Goal: Task Accomplishment & Management: Manage account settings

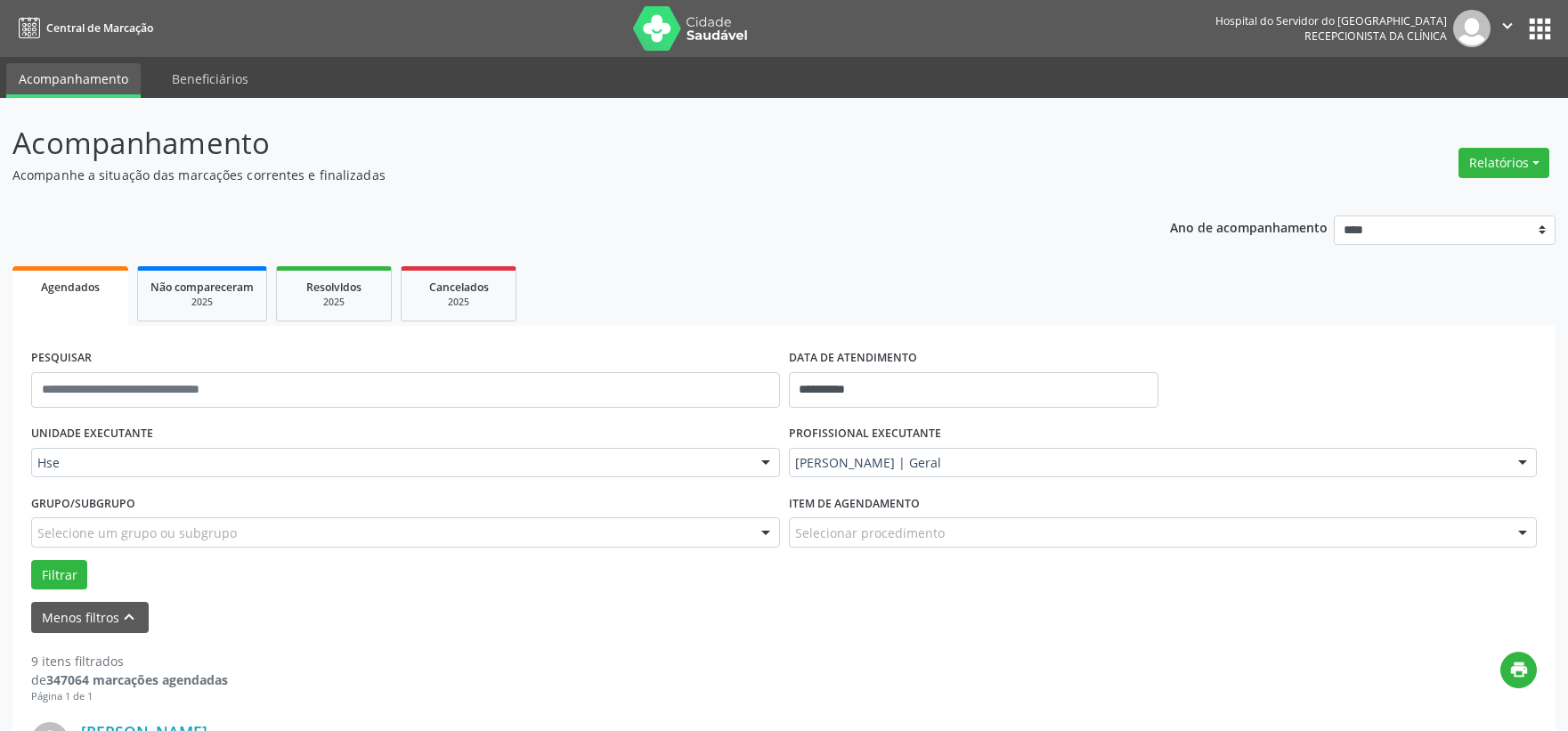
scroll to position [495, 0]
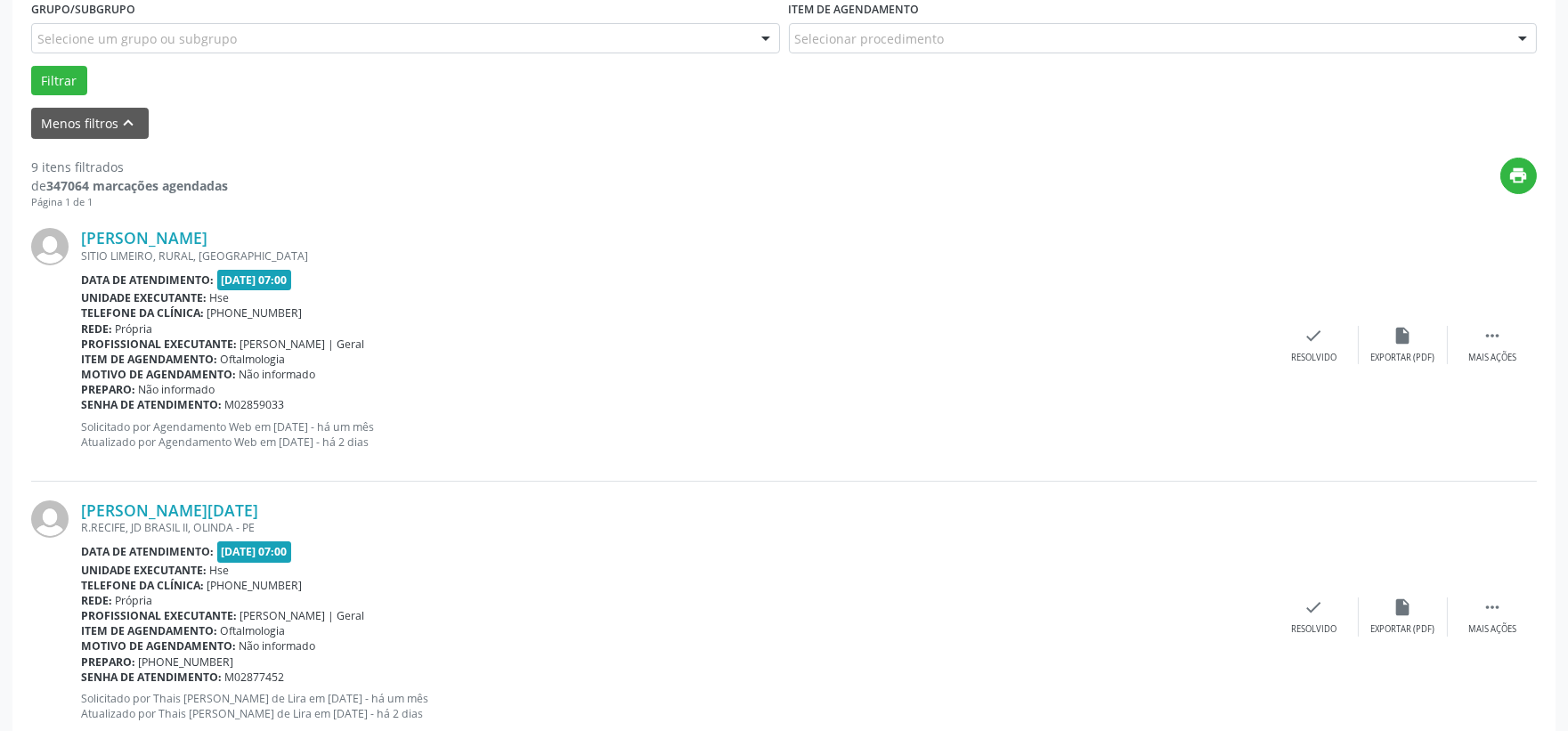
click at [1513, 323] on div "Luiz Caetano de Souza Neto SITIO LIMEIRO, RURAL, CARPINA - PE Data de atendimen…" at bounding box center [784, 345] width 1506 height 271
click at [1476, 333] on div " Mais ações" at bounding box center [1492, 345] width 89 height 39
click at [1410, 346] on div "alarm_off Não compareceu" at bounding box center [1403, 345] width 89 height 39
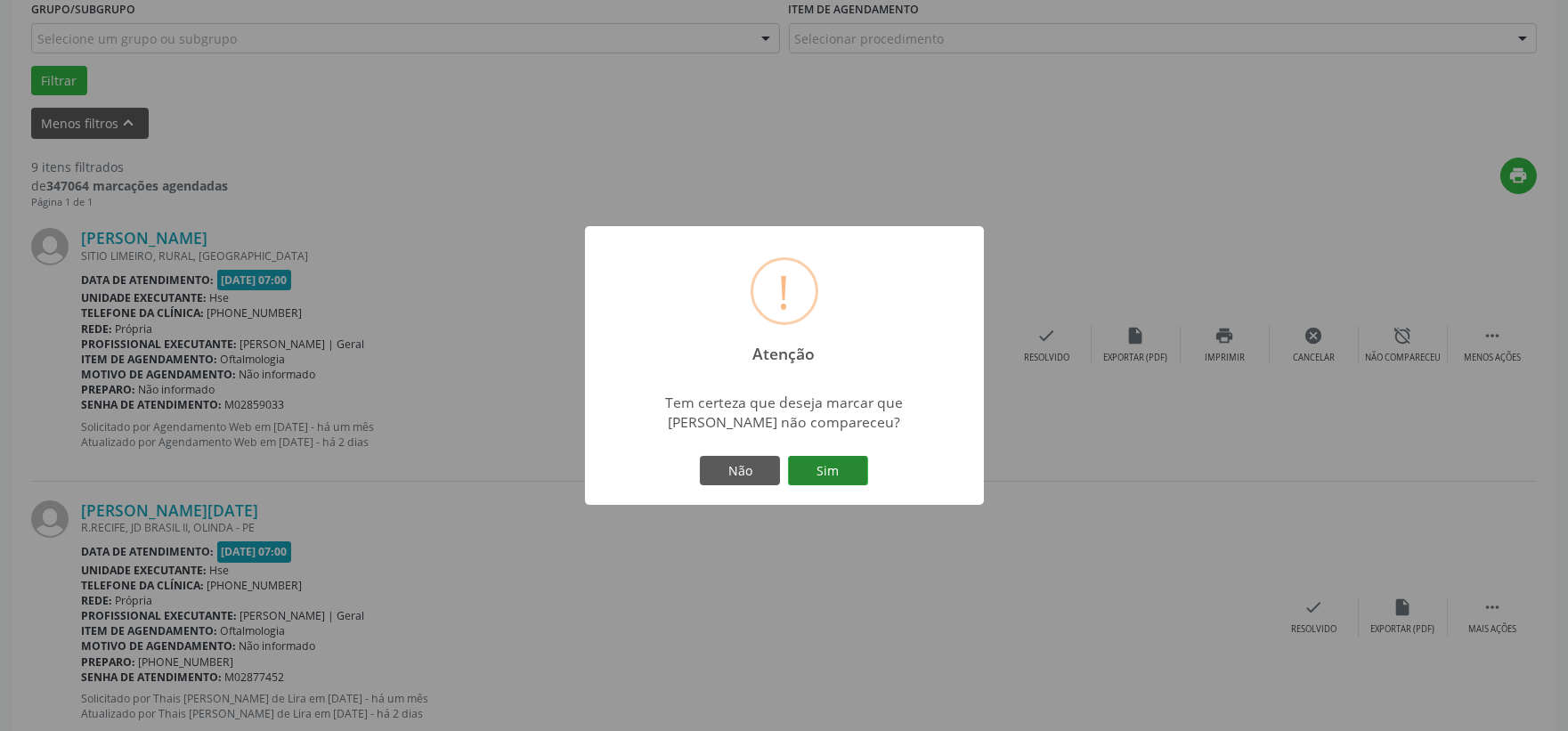
click at [816, 477] on button "Sim" at bounding box center [828, 471] width 80 height 30
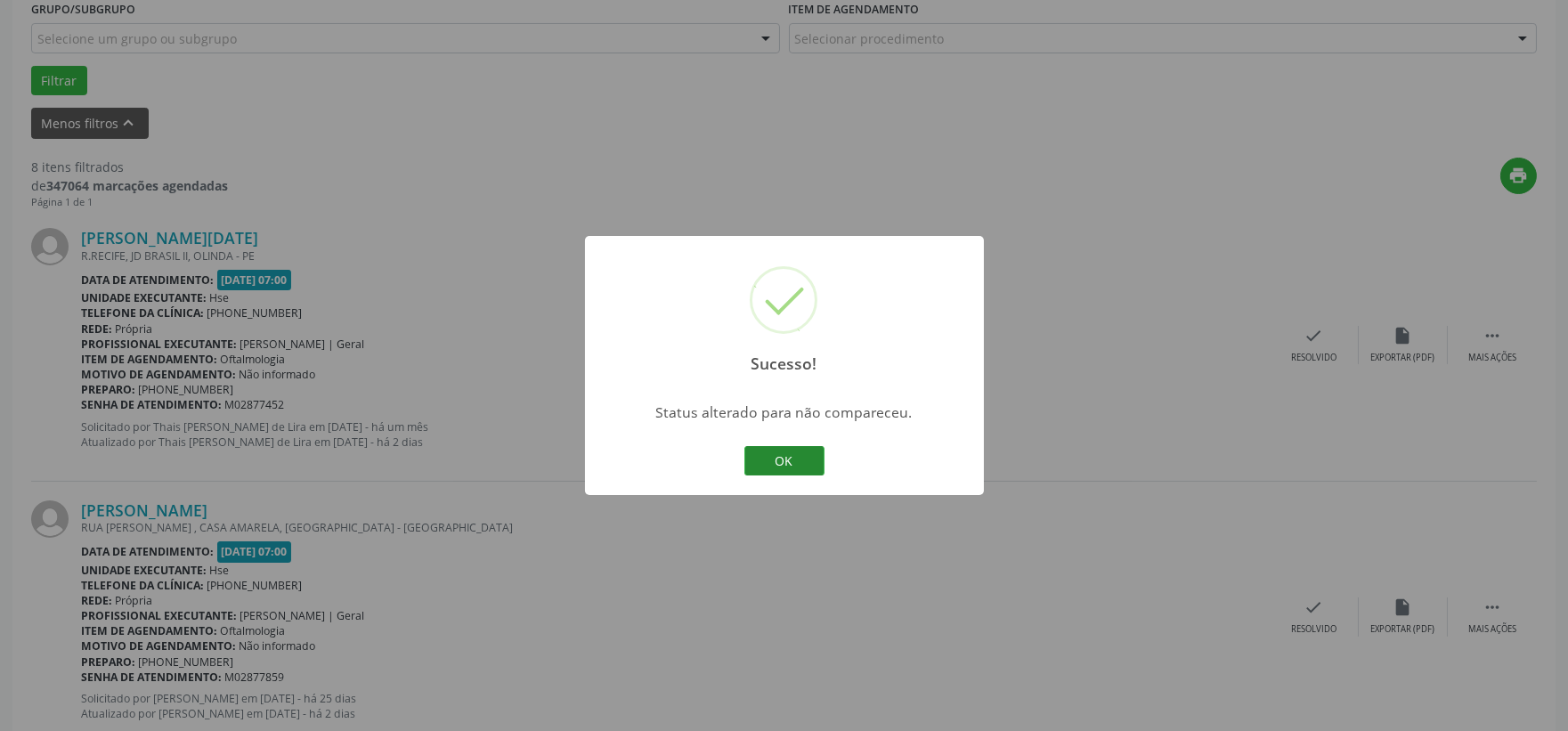
click at [791, 464] on button "OK" at bounding box center [784, 462] width 80 height 30
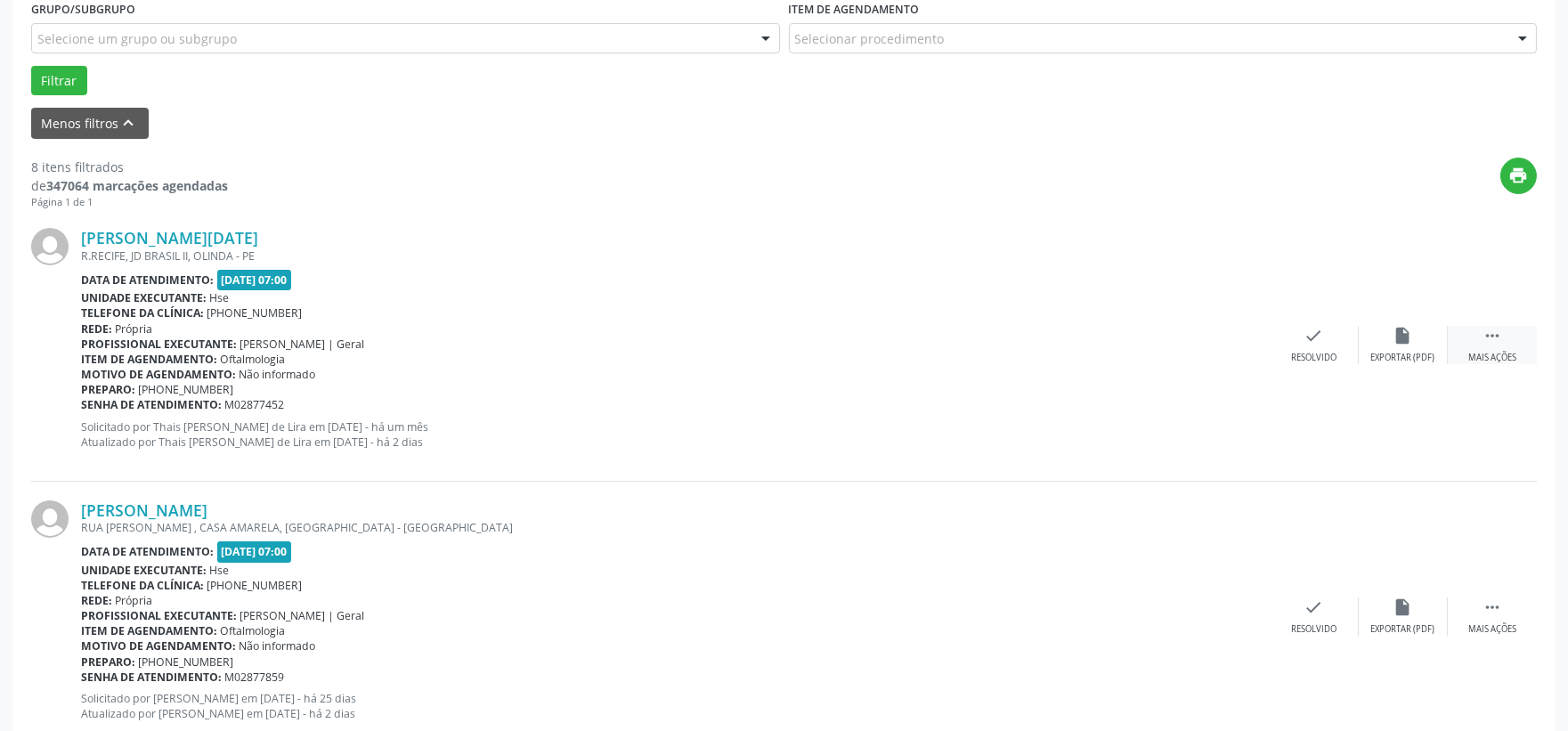
click at [1479, 333] on div " Mais ações" at bounding box center [1492, 345] width 89 height 39
click at [1436, 349] on div "alarm_off Não compareceu" at bounding box center [1403, 345] width 89 height 39
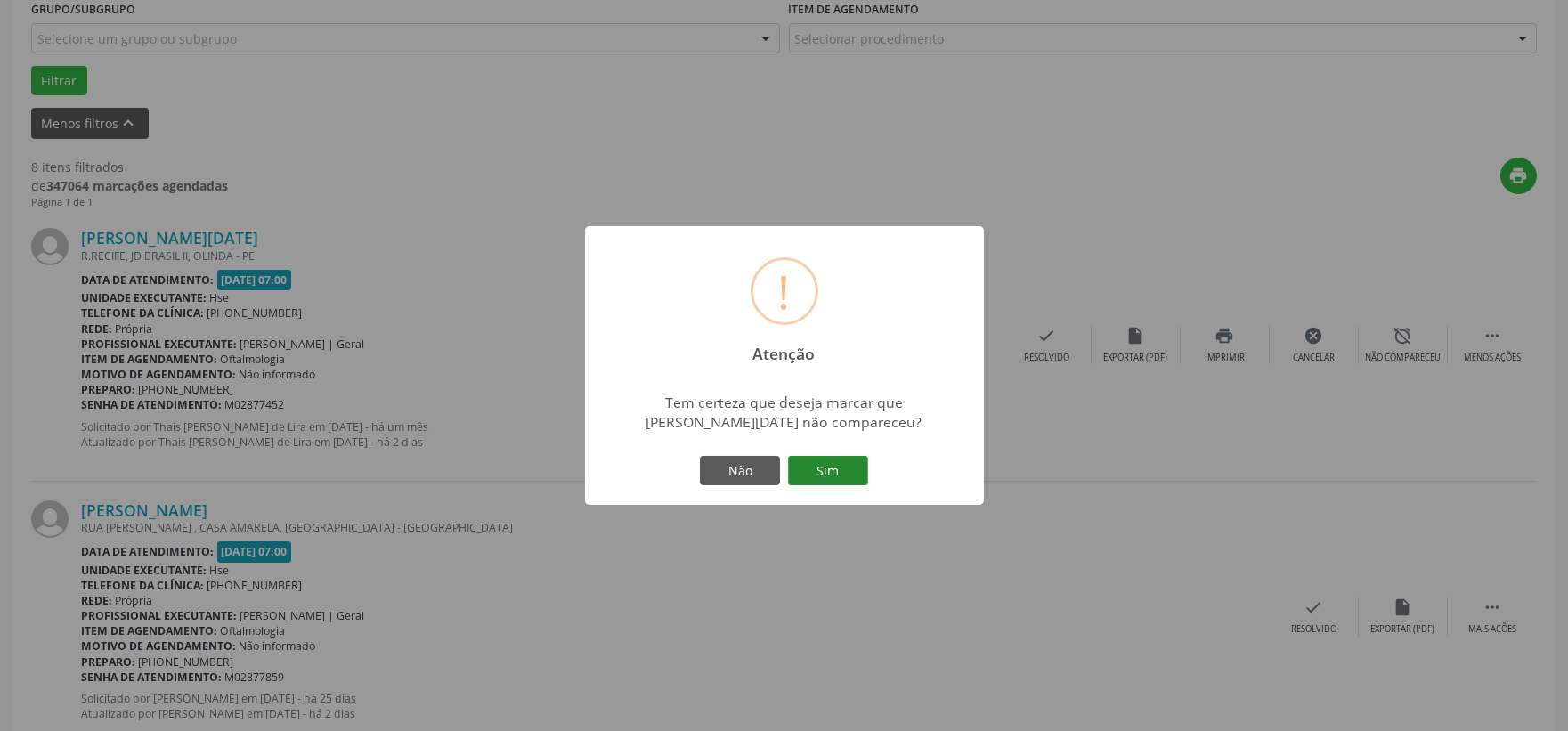
click at [865, 465] on button "Sim" at bounding box center [828, 471] width 80 height 30
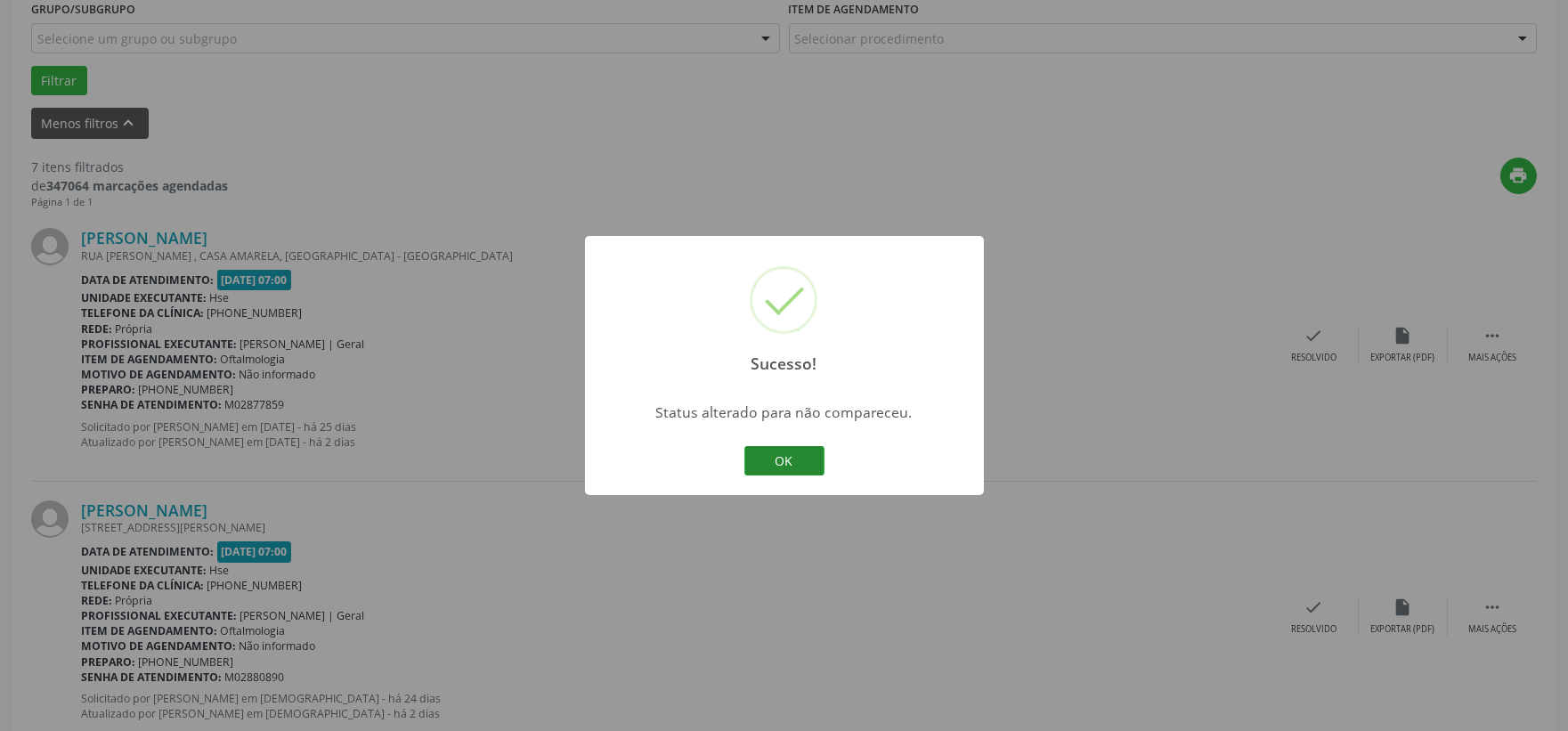
click at [805, 458] on button "OK" at bounding box center [784, 462] width 80 height 30
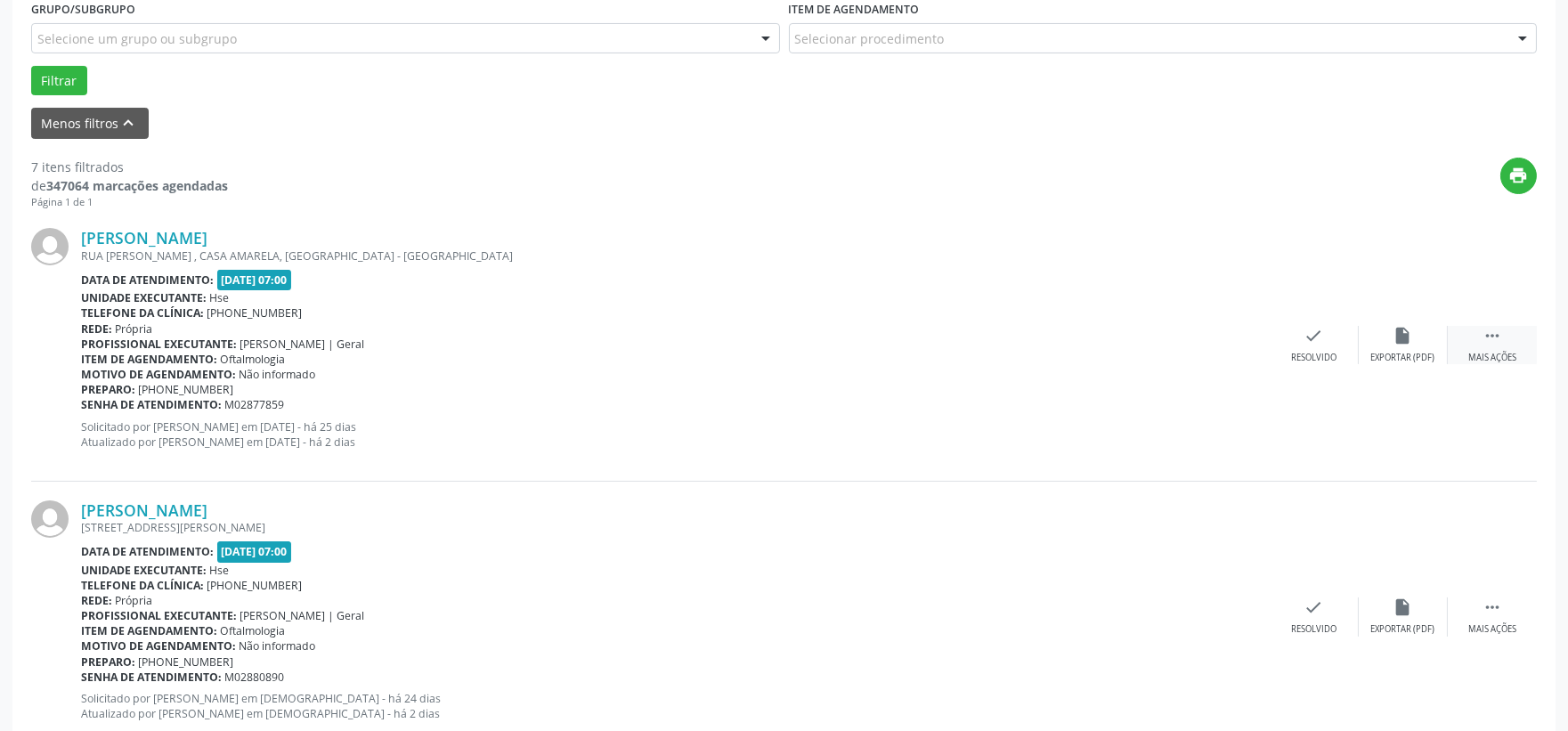
click at [1478, 338] on div " Mais ações" at bounding box center [1492, 345] width 89 height 39
click at [1422, 354] on div "Não compareceu" at bounding box center [1402, 357] width 75 height 12
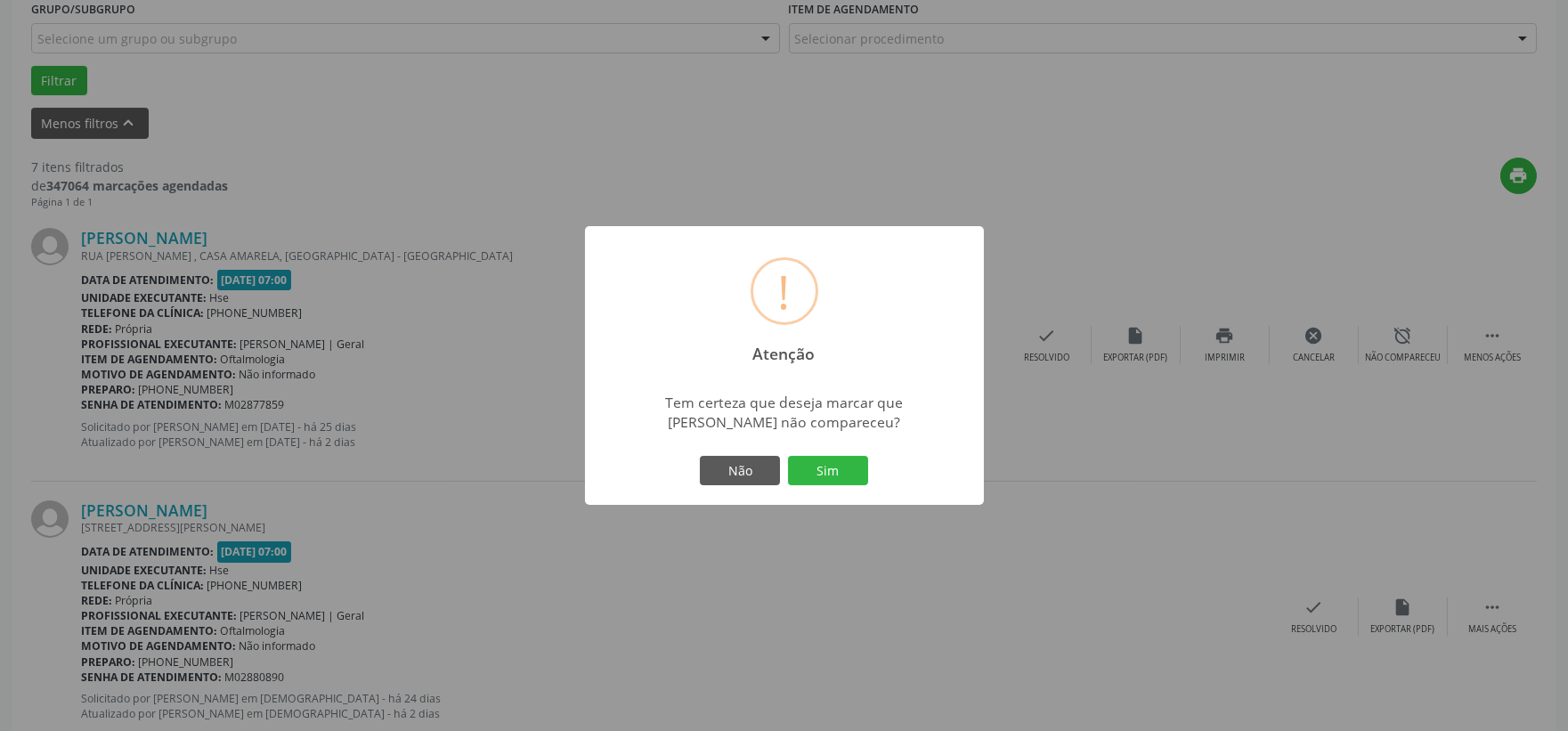
click at [802, 486] on div "Não Sim" at bounding box center [784, 471] width 176 height 38
click at [843, 465] on button "Sim" at bounding box center [828, 471] width 80 height 30
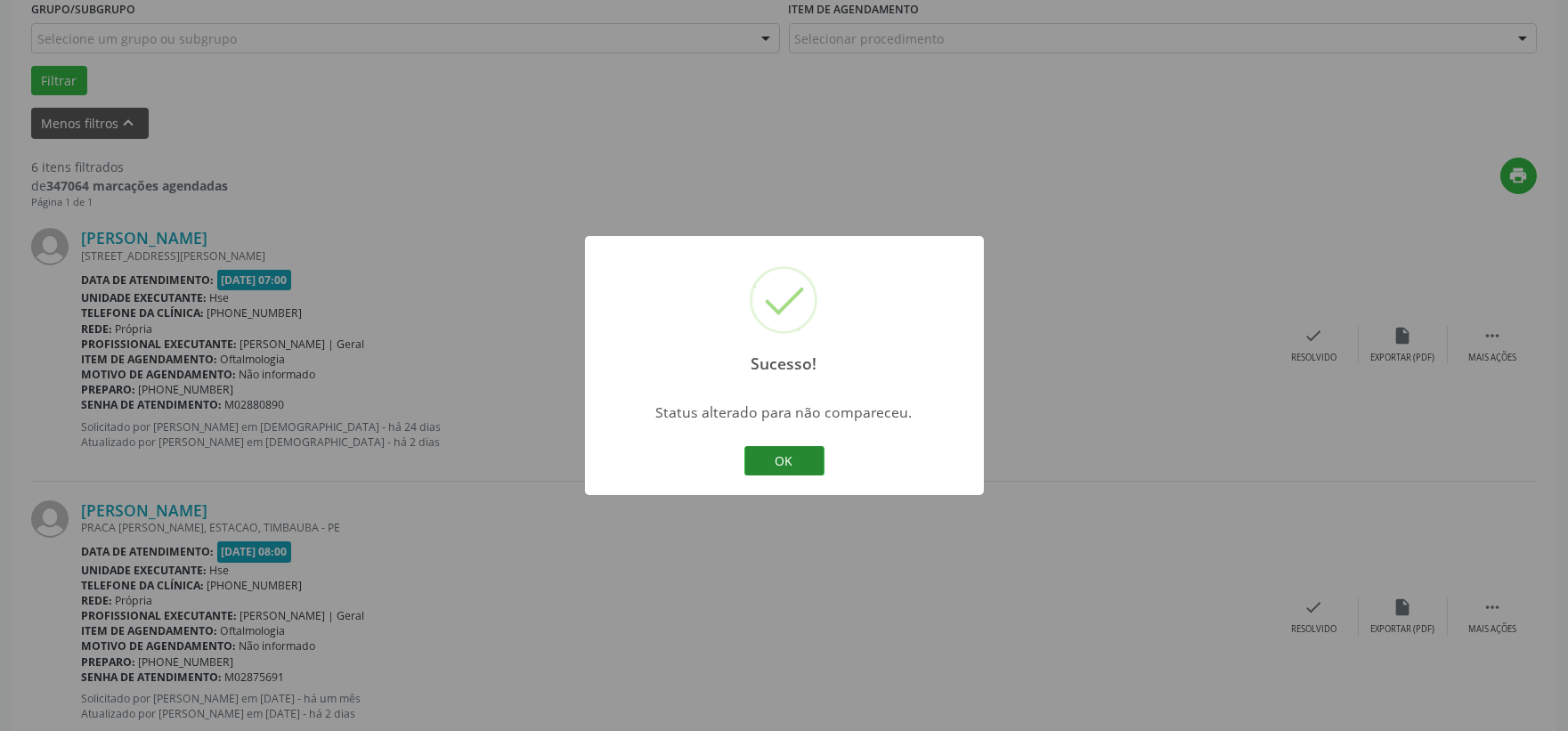
click at [769, 458] on button "OK" at bounding box center [784, 462] width 80 height 30
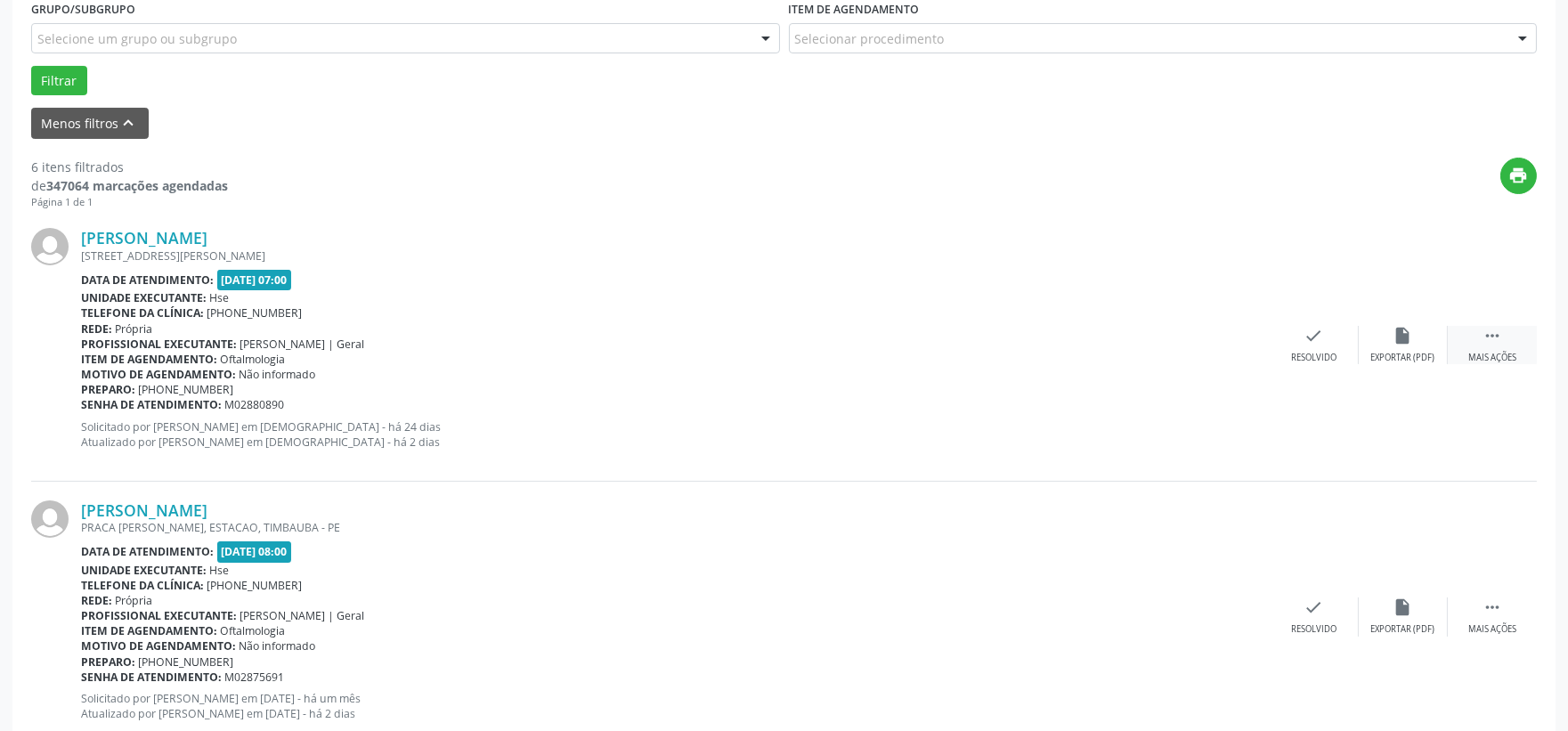
click at [1482, 338] on icon "" at bounding box center [1492, 335] width 20 height 20
click at [1405, 343] on icon "alarm_off" at bounding box center [1403, 335] width 20 height 20
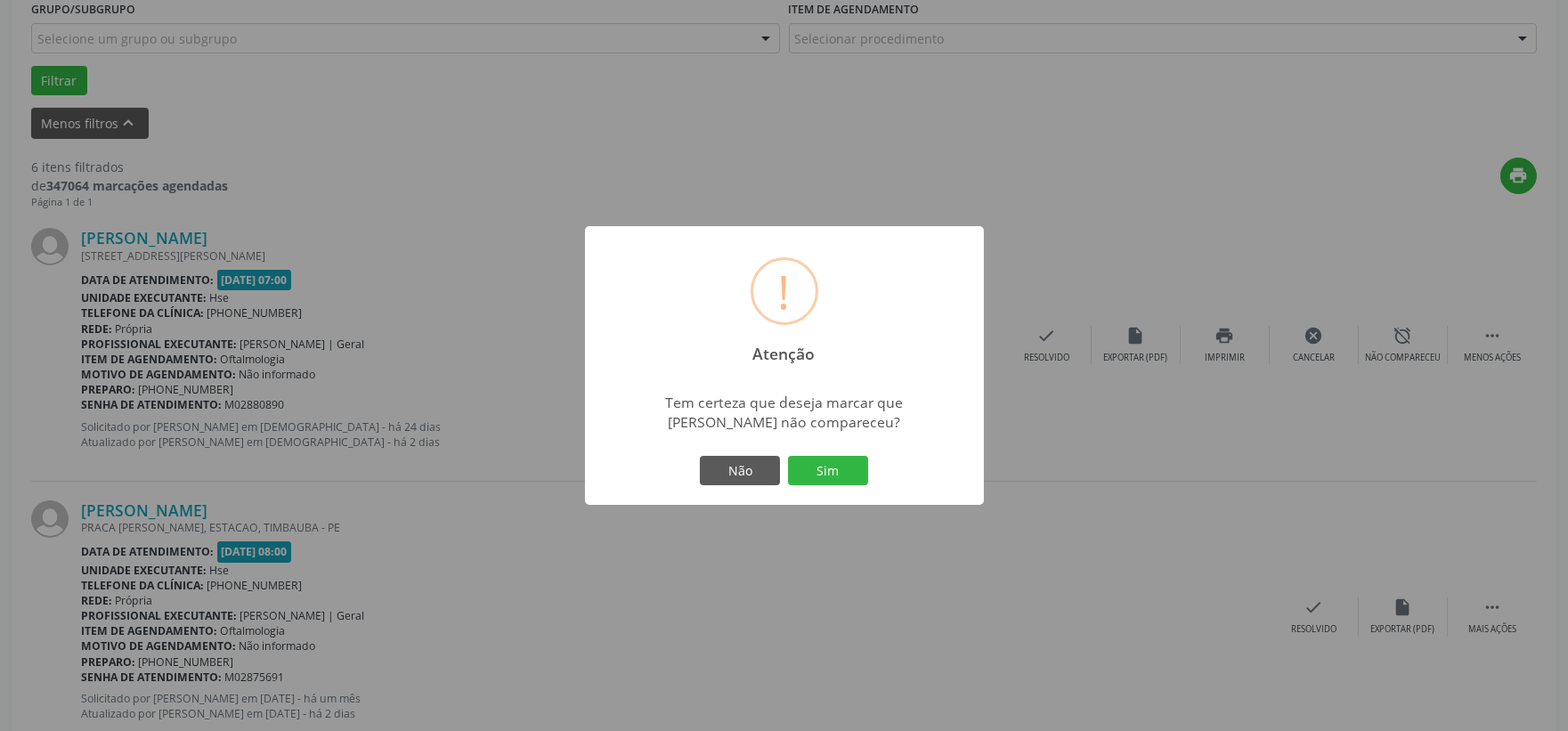
click at [861, 486] on div "Não Sim" at bounding box center [784, 471] width 176 height 38
click at [842, 469] on button "Sim" at bounding box center [828, 471] width 80 height 30
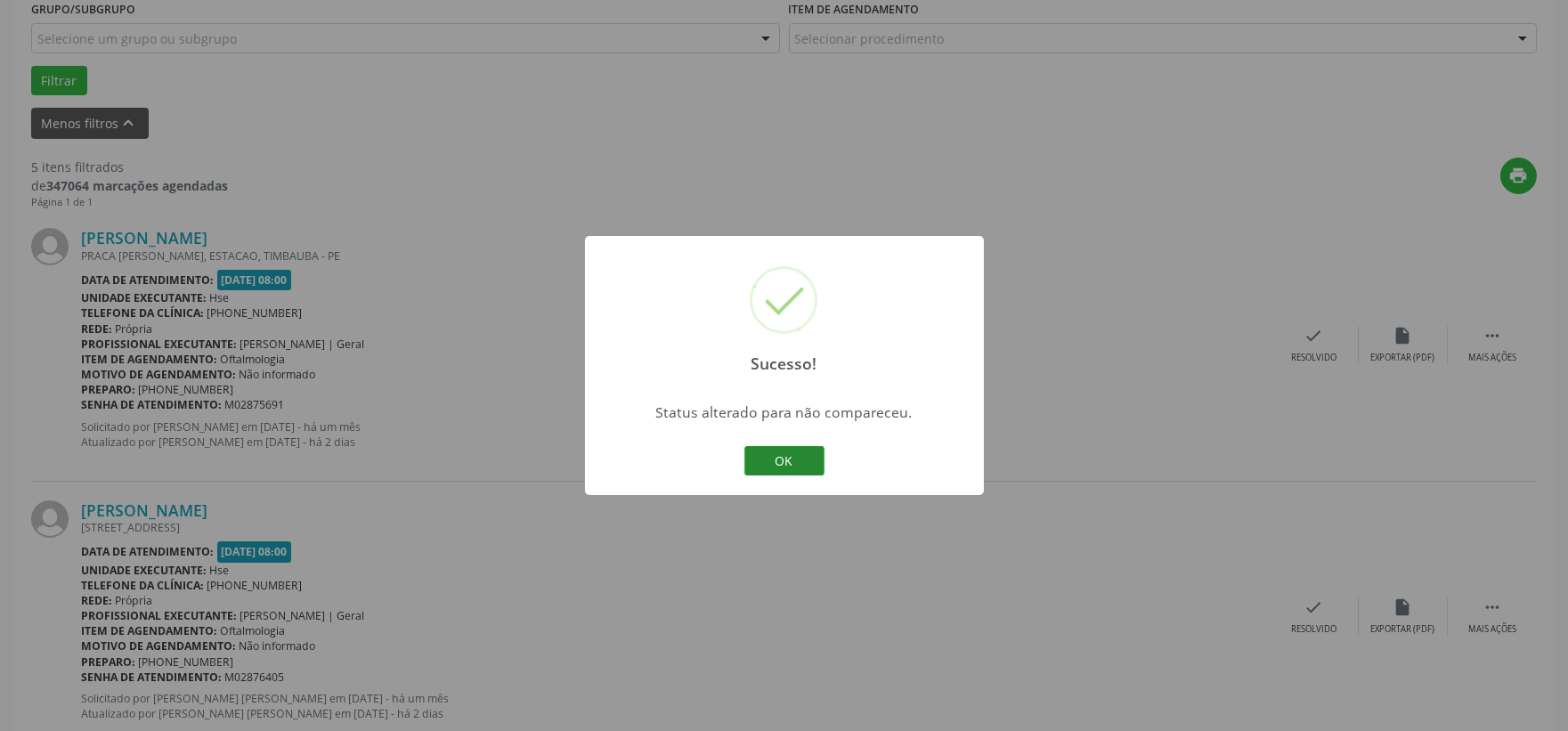
click at [794, 449] on button "OK" at bounding box center [784, 462] width 80 height 30
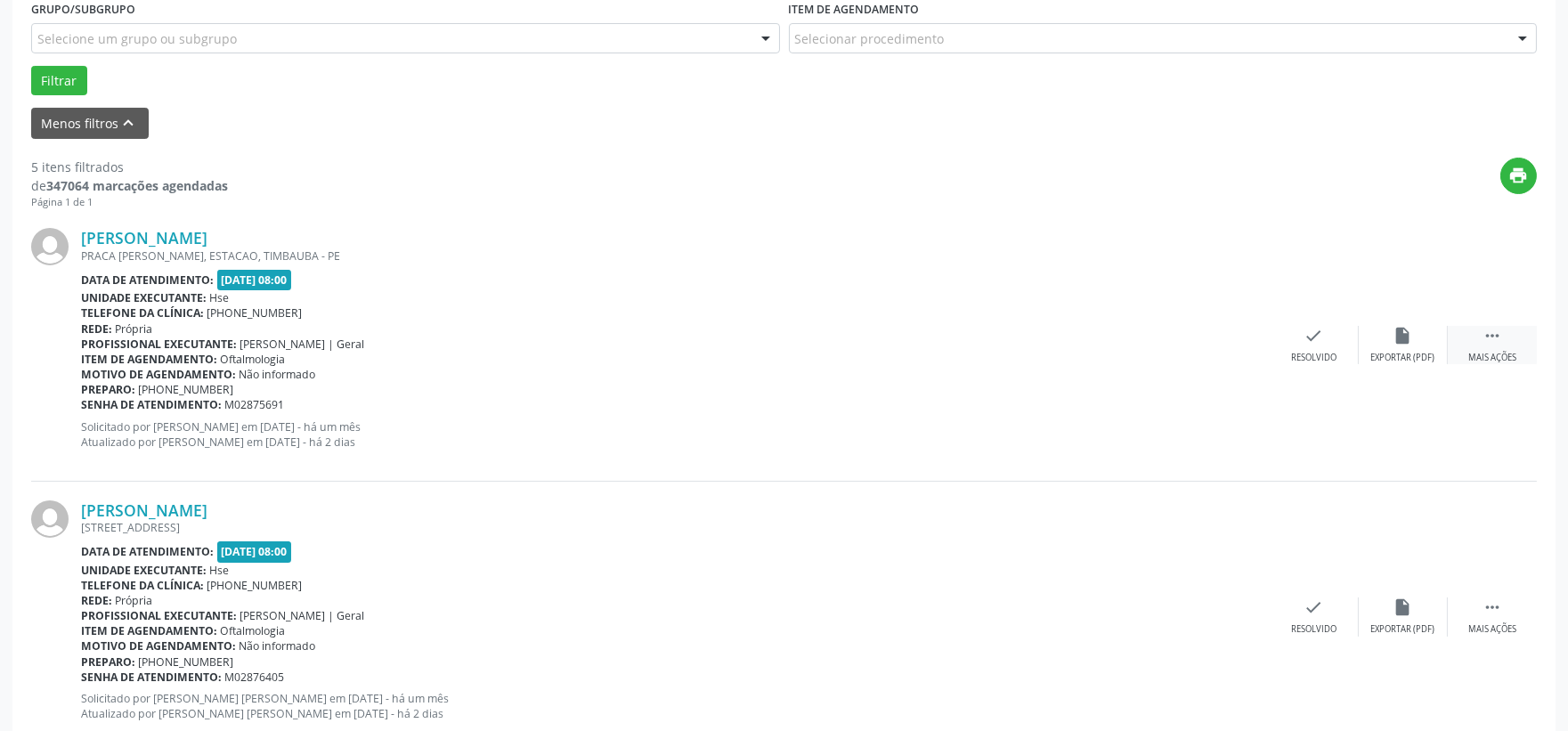
click at [1494, 356] on div "Mais ações" at bounding box center [1492, 357] width 48 height 12
click at [1382, 334] on div "alarm_off Não compareceu" at bounding box center [1403, 345] width 89 height 39
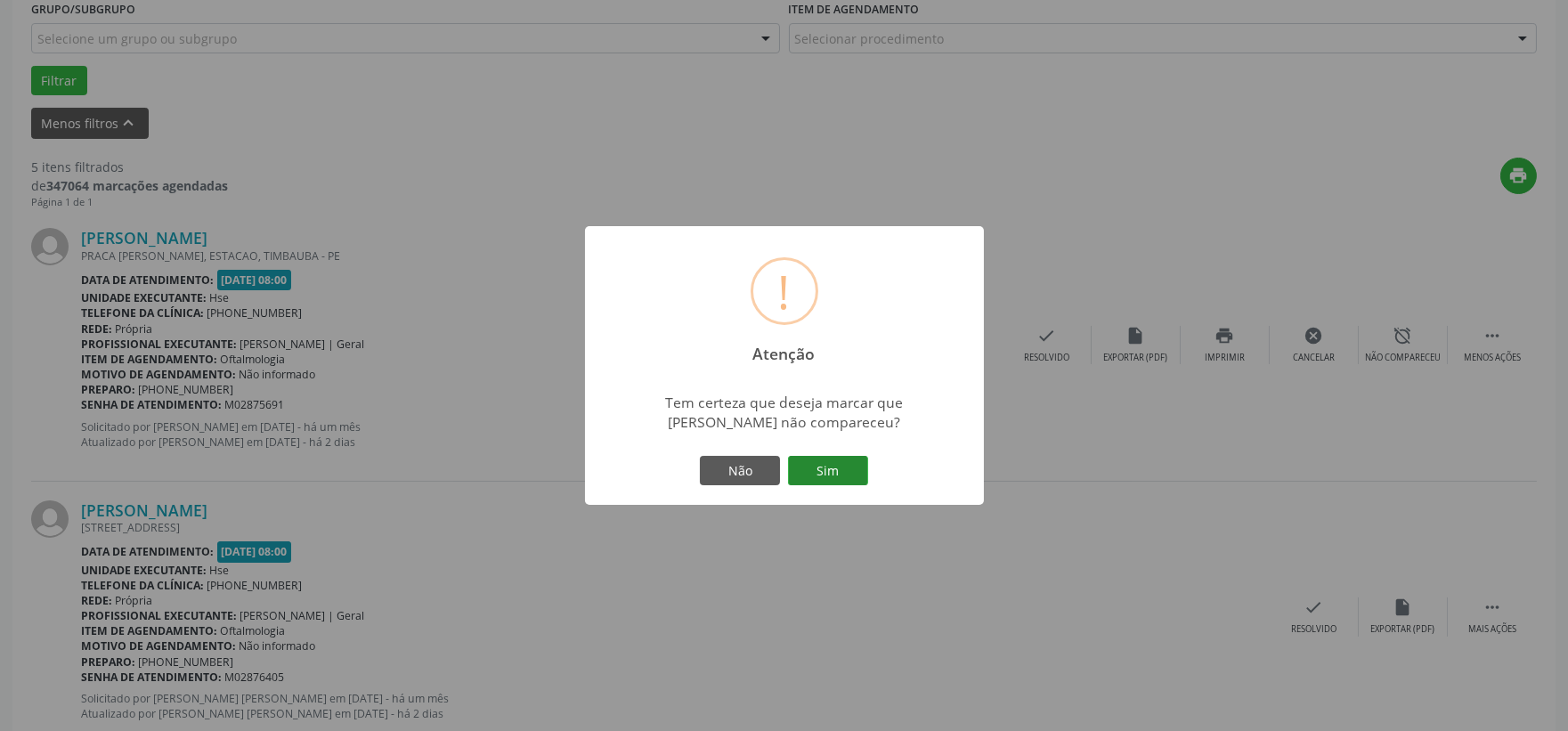
click at [841, 460] on button "Sim" at bounding box center [828, 471] width 80 height 30
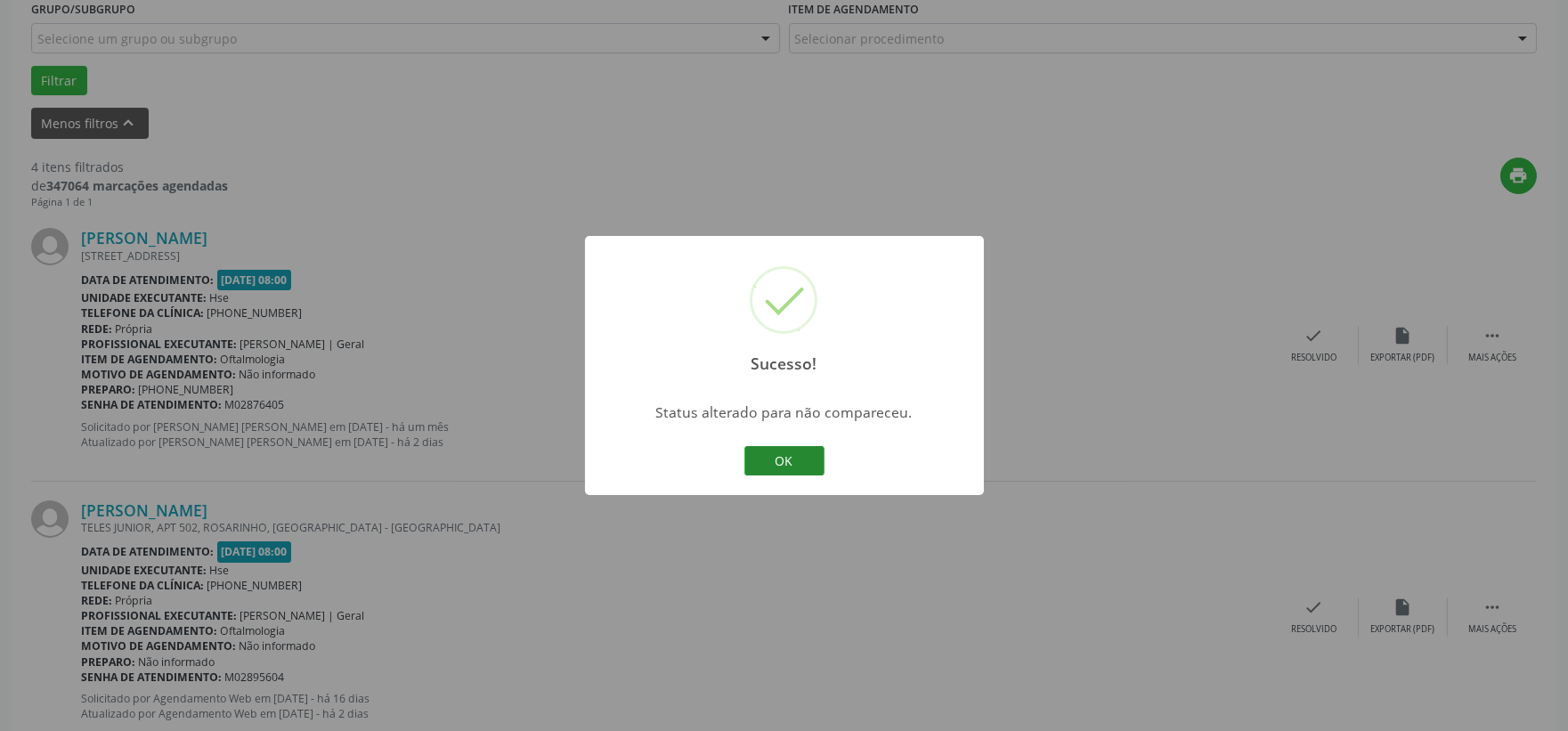
click at [811, 451] on button "OK" at bounding box center [784, 462] width 80 height 30
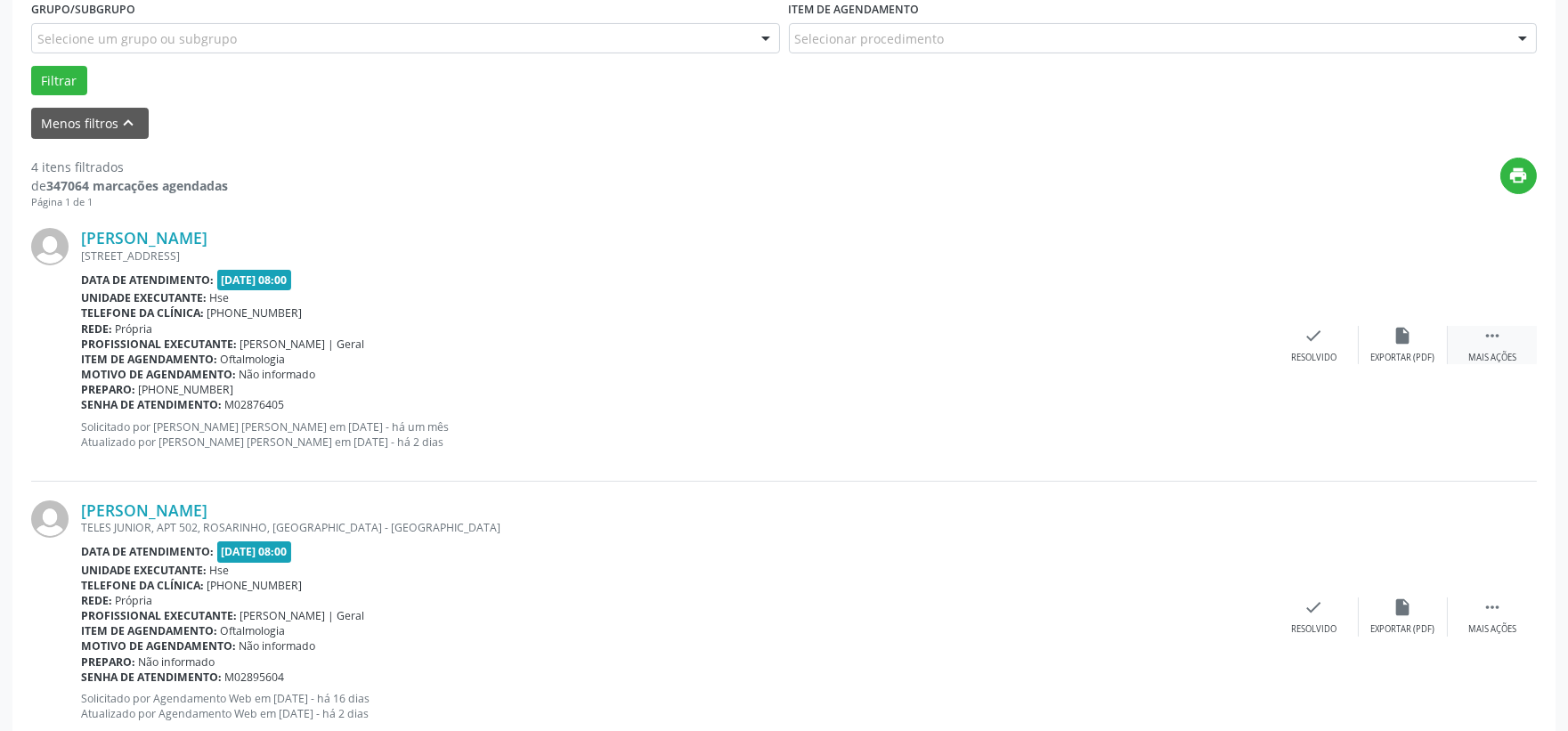
click at [1492, 351] on div "Mais ações" at bounding box center [1492, 357] width 48 height 12
click at [1378, 363] on div "Não compareceu" at bounding box center [1402, 357] width 75 height 12
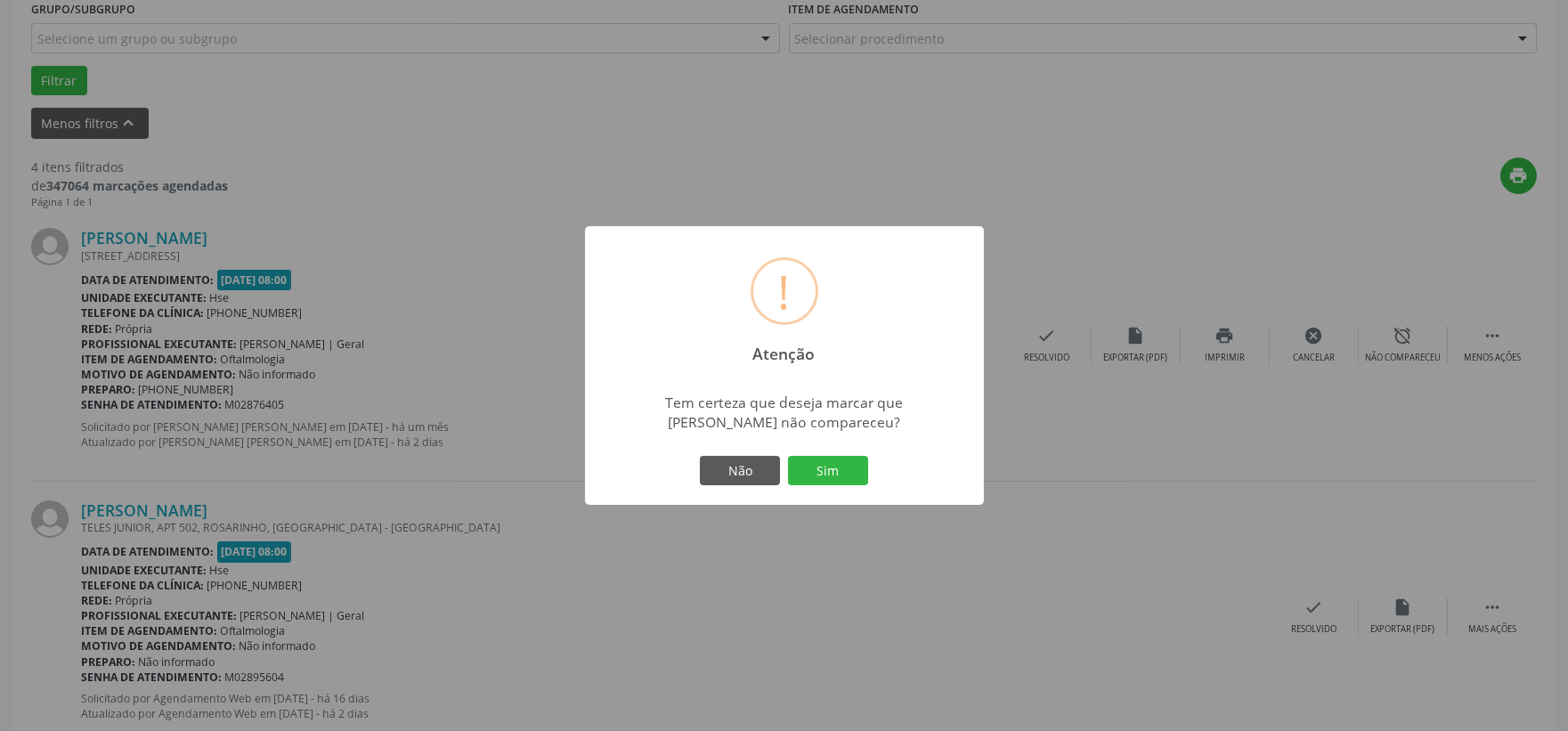
click at [823, 500] on div "! Atenção × Tem certeza que deseja marcar que Emilia Maria Laurentino de Santan…" at bounding box center [784, 366] width 399 height 280
click at [830, 486] on button "Sim" at bounding box center [828, 471] width 80 height 30
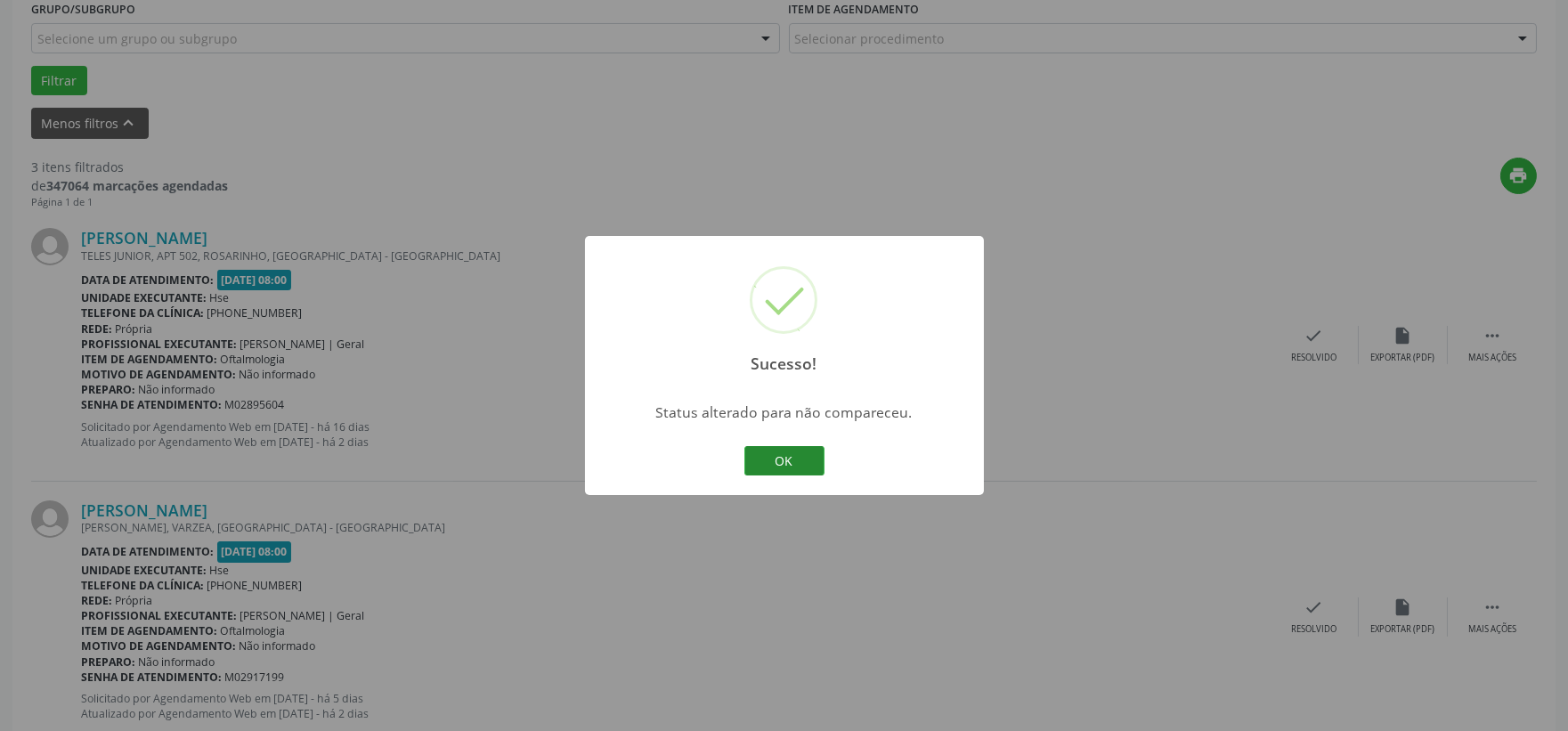
click at [776, 468] on button "OK" at bounding box center [784, 462] width 80 height 30
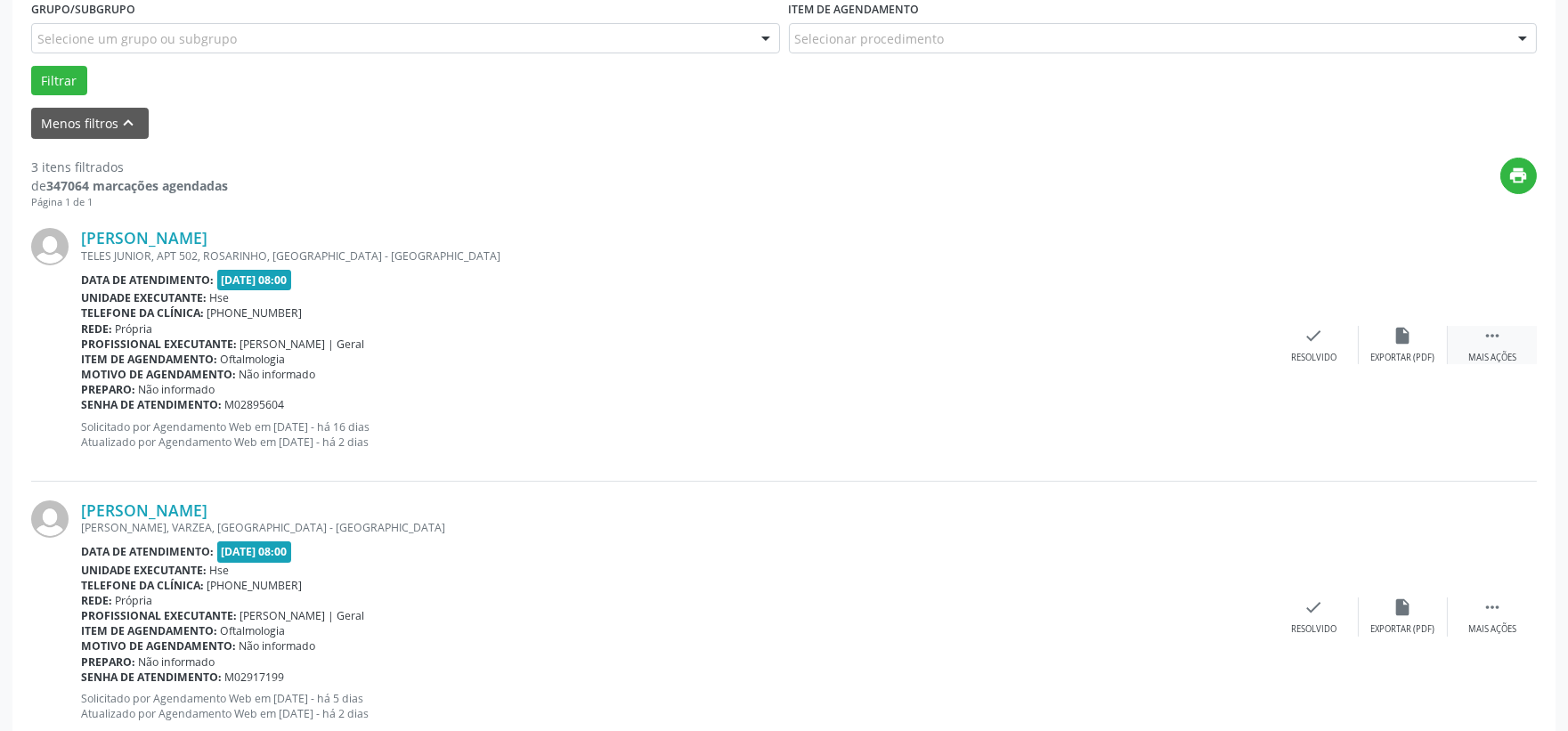
click at [1487, 333] on icon "" at bounding box center [1492, 335] width 20 height 20
click at [1431, 351] on div "Não compareceu" at bounding box center [1402, 357] width 75 height 12
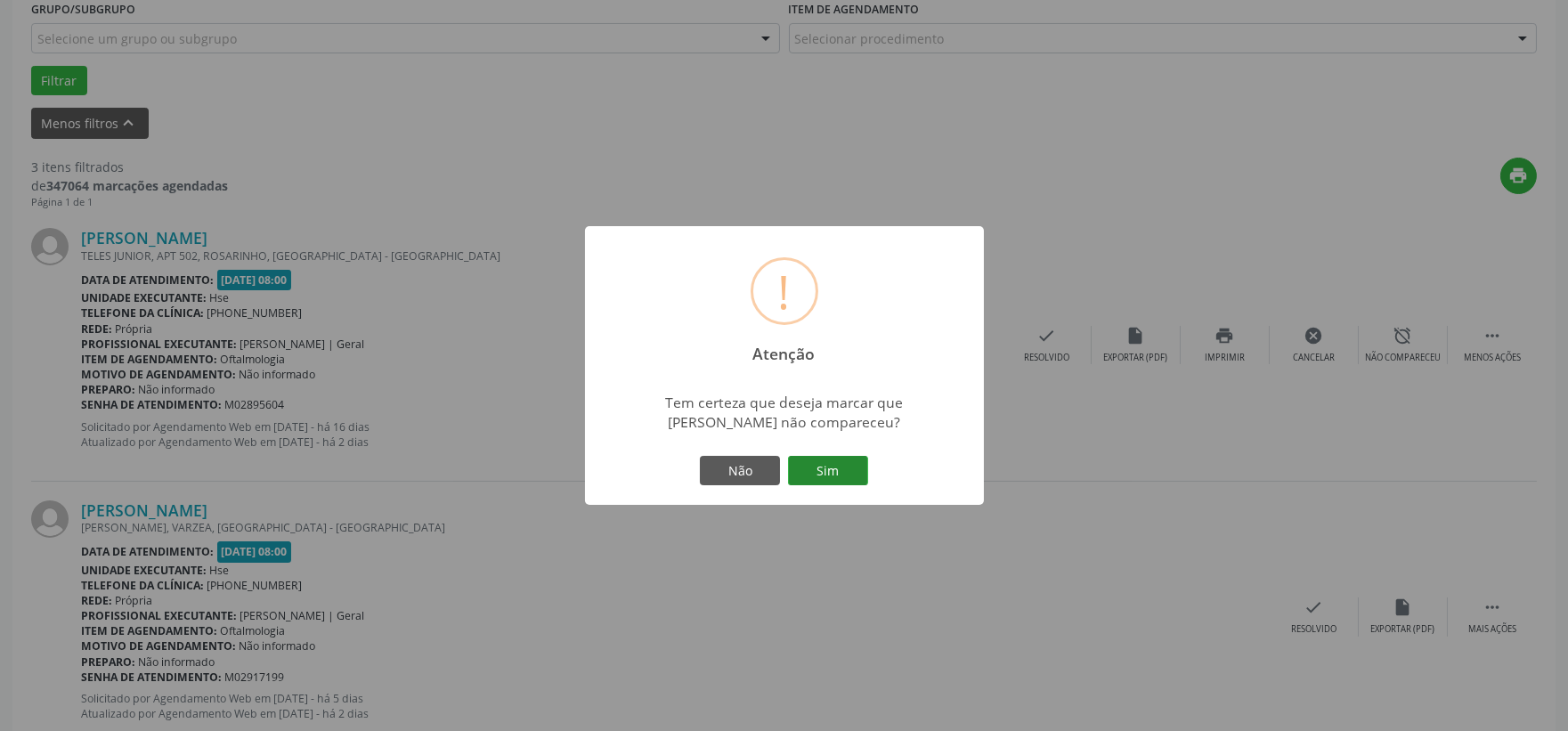
click at [832, 472] on button "Sim" at bounding box center [828, 471] width 80 height 30
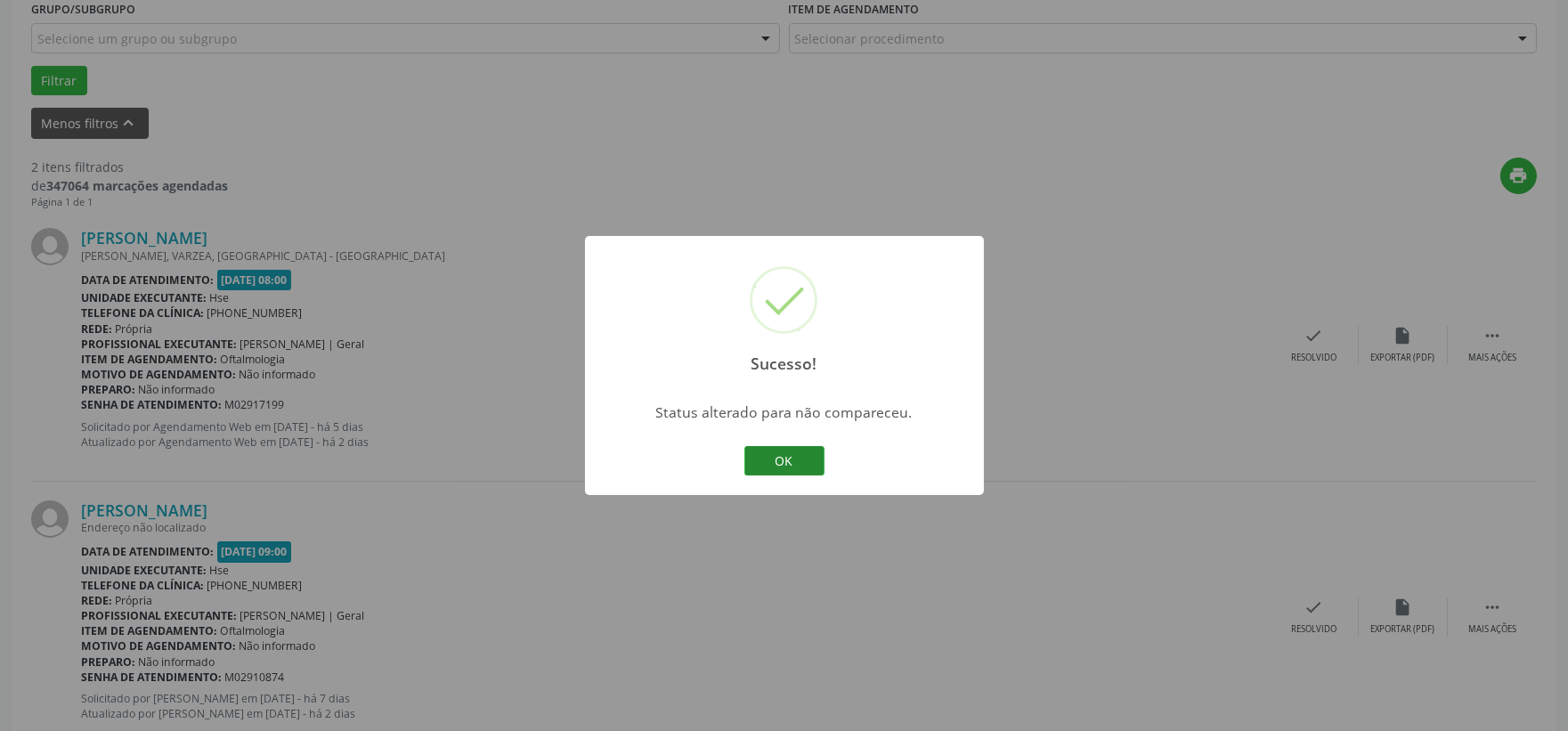
click at [784, 456] on button "OK" at bounding box center [784, 462] width 80 height 30
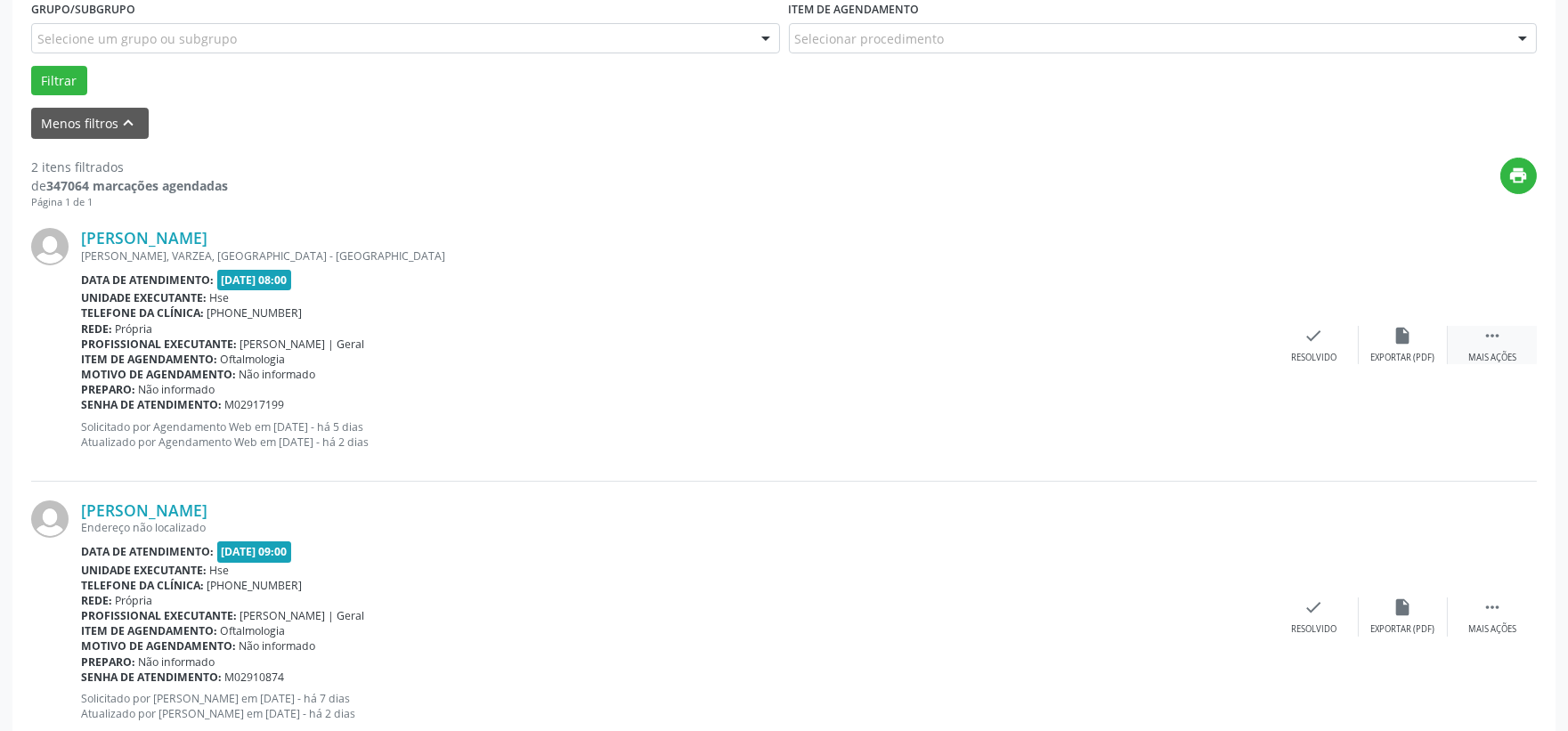
click at [1505, 330] on div " Mais ações" at bounding box center [1492, 345] width 89 height 39
click at [1403, 343] on icon "alarm_off" at bounding box center [1403, 335] width 20 height 20
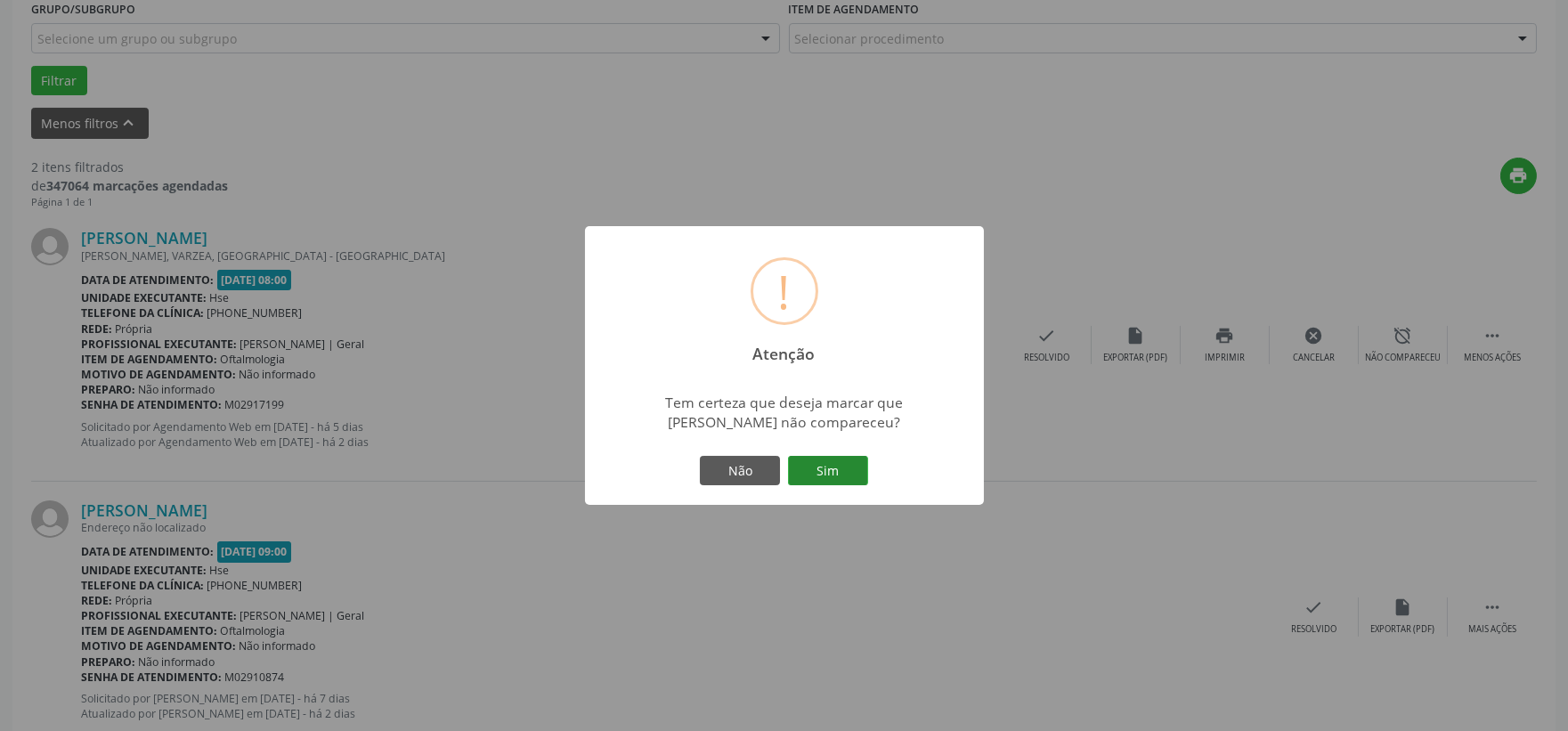
click at [832, 470] on button "Sim" at bounding box center [828, 471] width 80 height 30
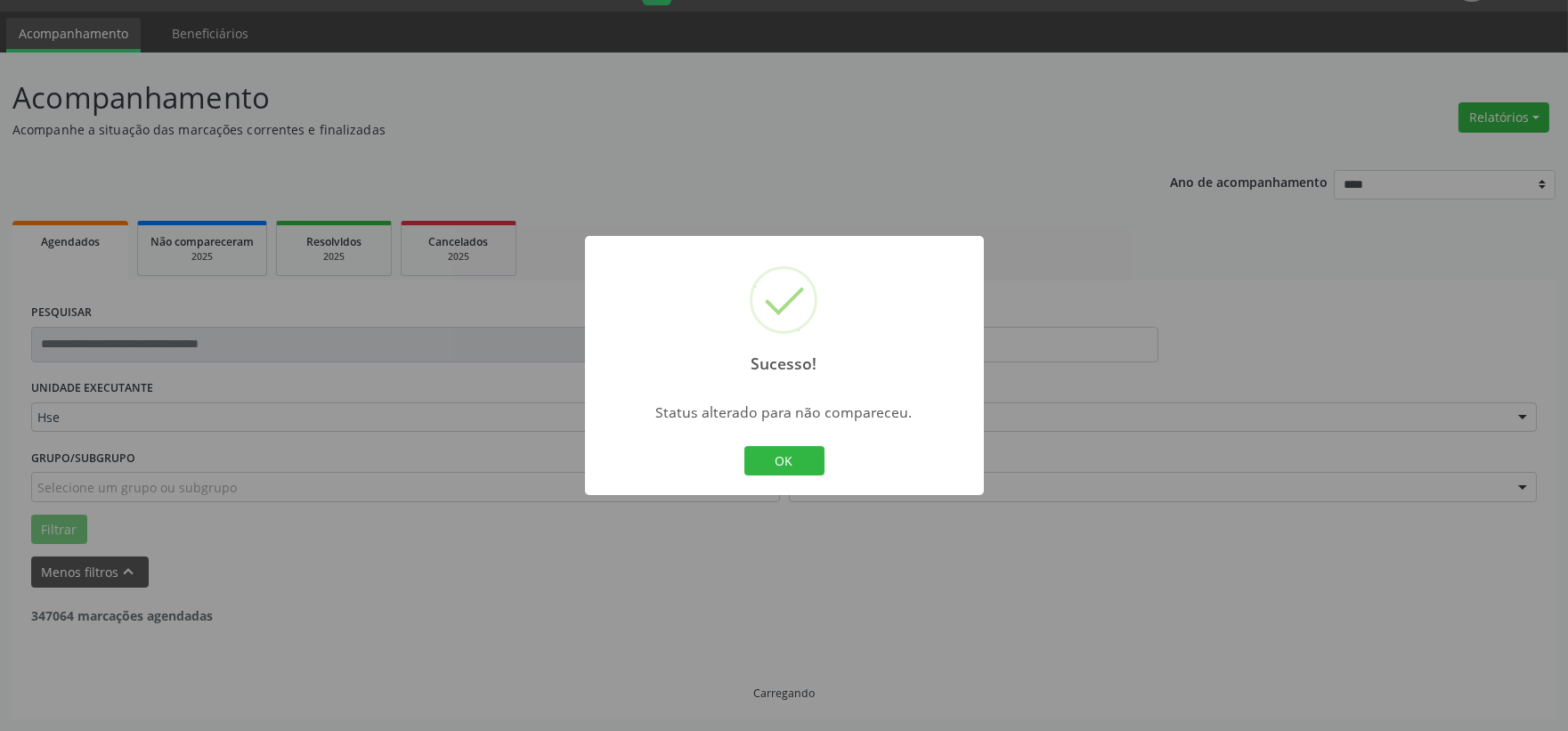
scroll to position [273, 0]
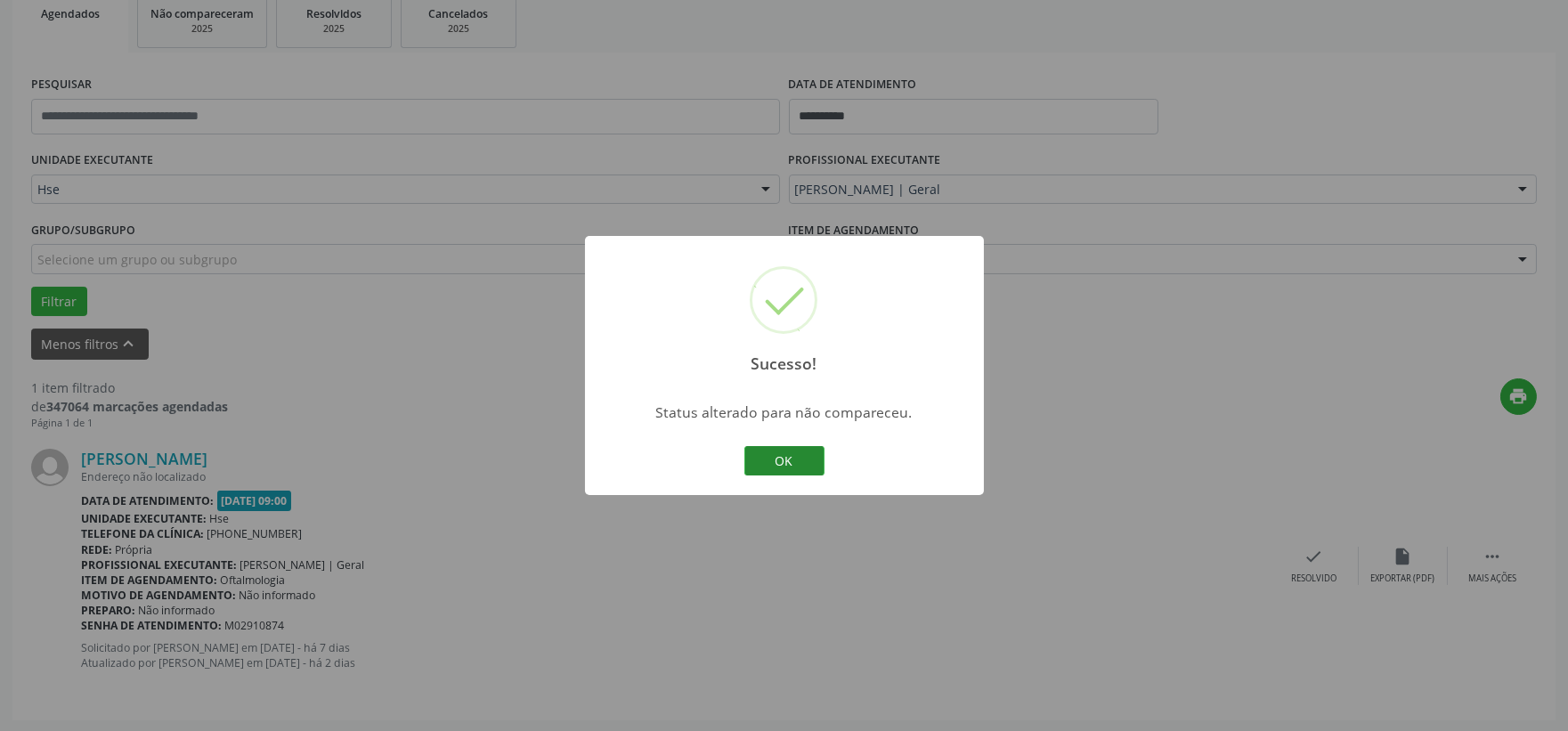
click at [796, 462] on button "OK" at bounding box center [784, 462] width 80 height 30
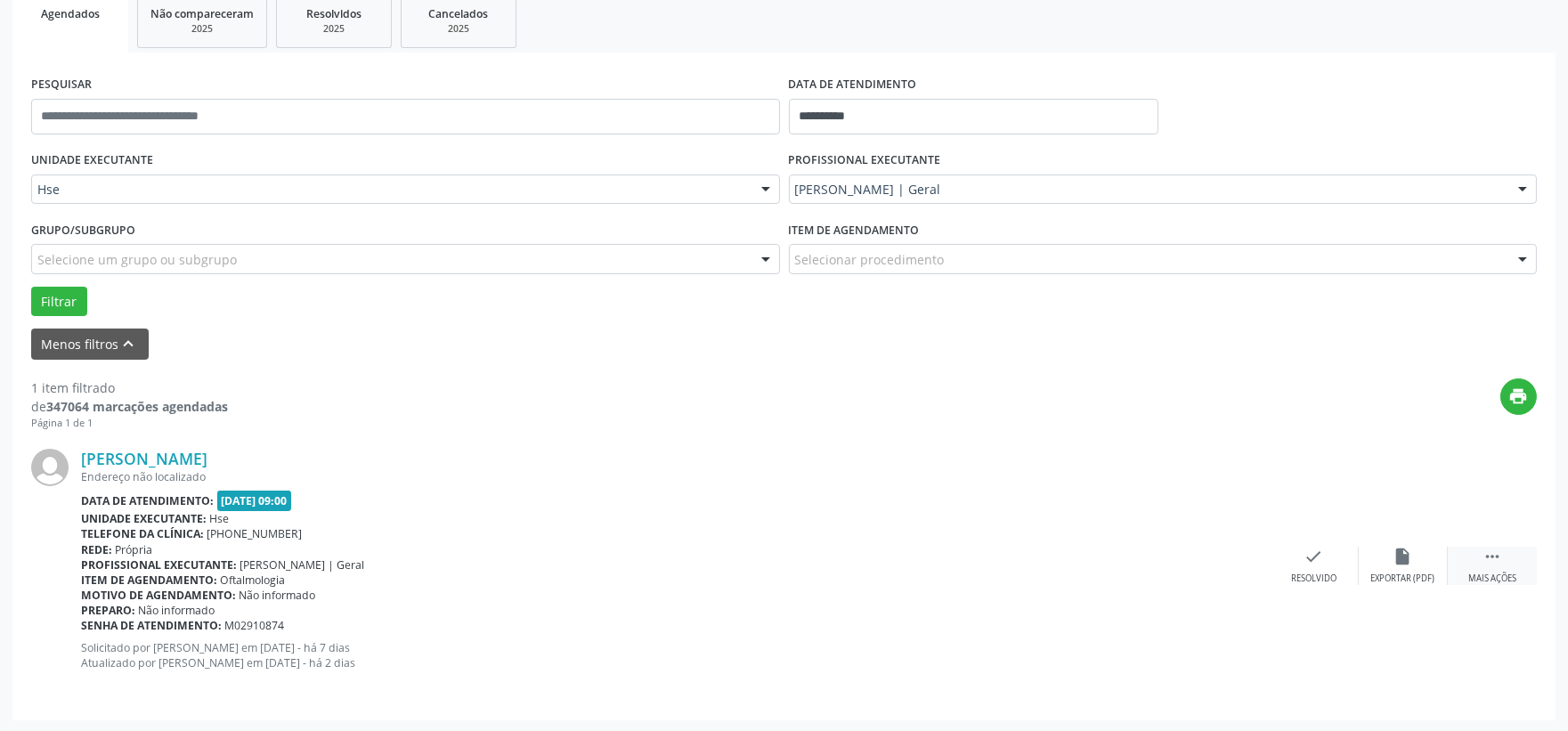
click at [1488, 573] on div "Mais ações" at bounding box center [1492, 578] width 48 height 12
click at [1409, 565] on div "alarm_off Não compareceu" at bounding box center [1403, 566] width 89 height 39
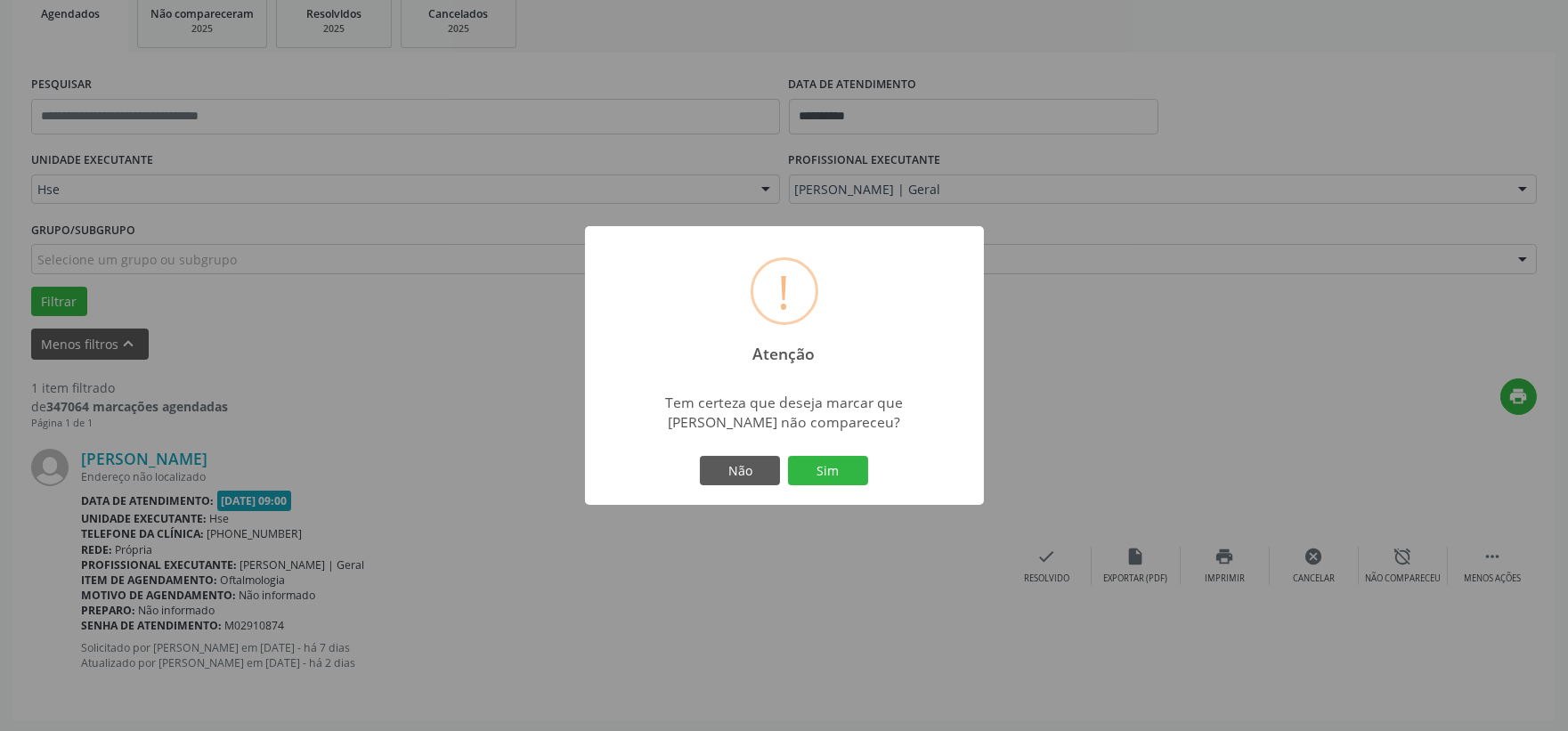
click at [816, 447] on div "! Atenção × Tem certeza que deseja marcar que Maria Jose Machado Cabral não com…" at bounding box center [784, 366] width 399 height 280
click at [823, 462] on button "Sim" at bounding box center [828, 471] width 80 height 30
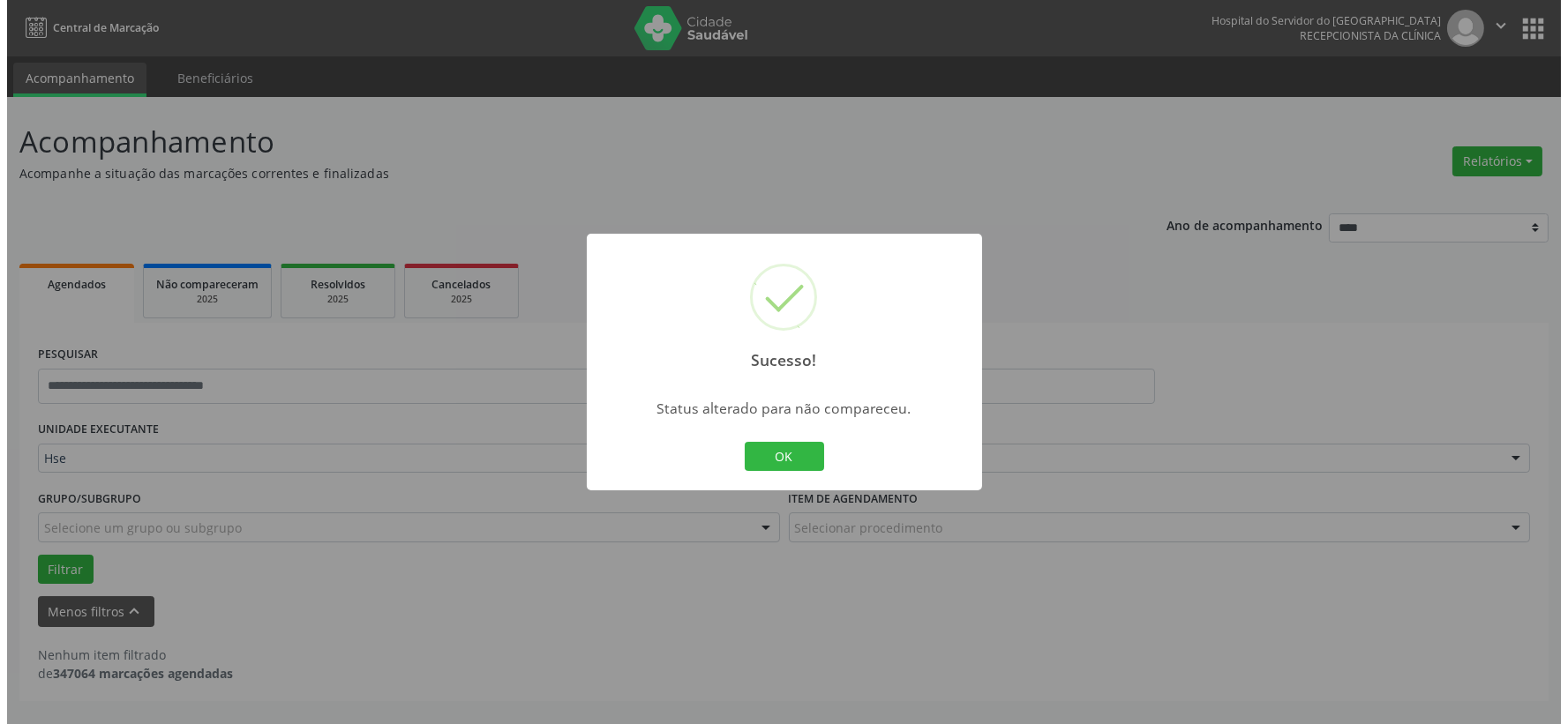
scroll to position [0, 0]
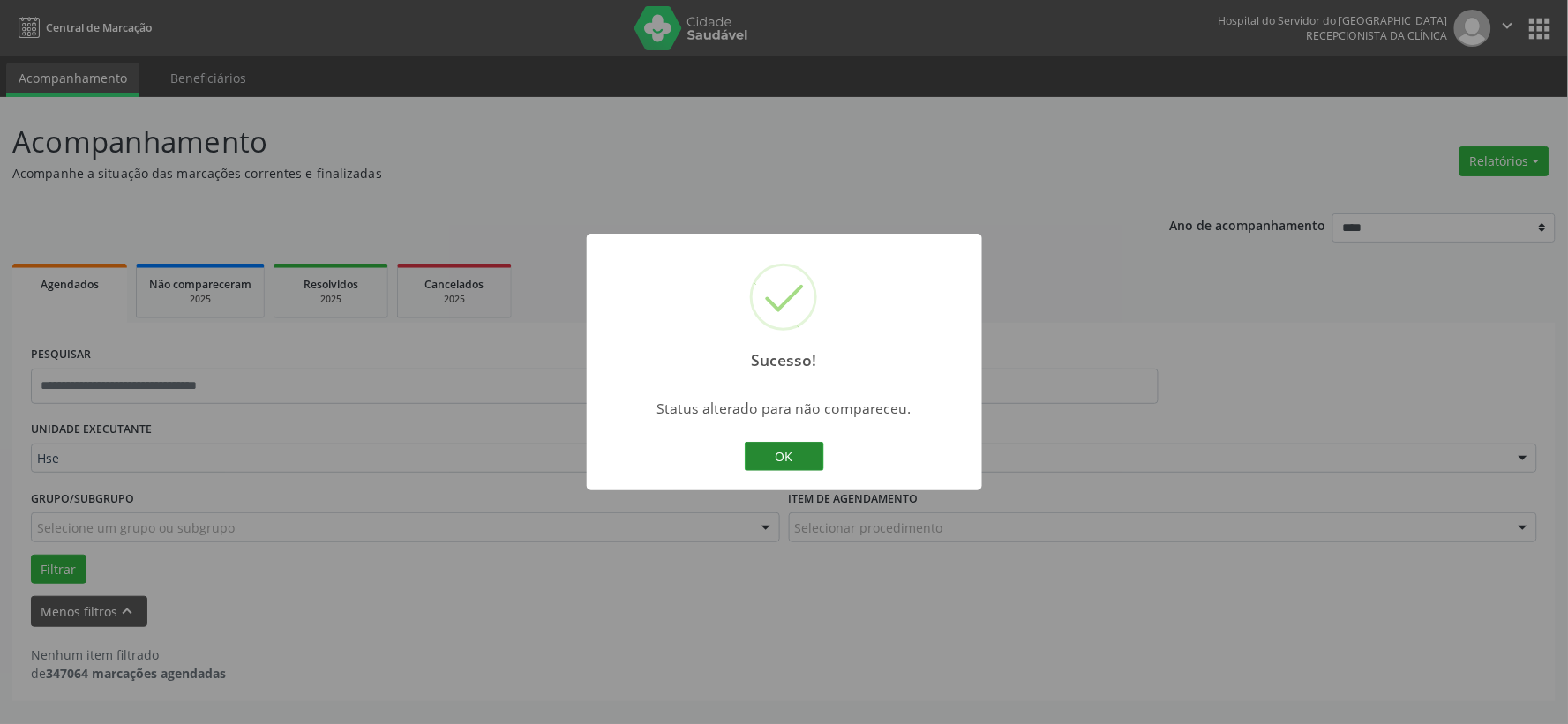
click at [814, 451] on button "OK" at bounding box center [784, 457] width 79 height 30
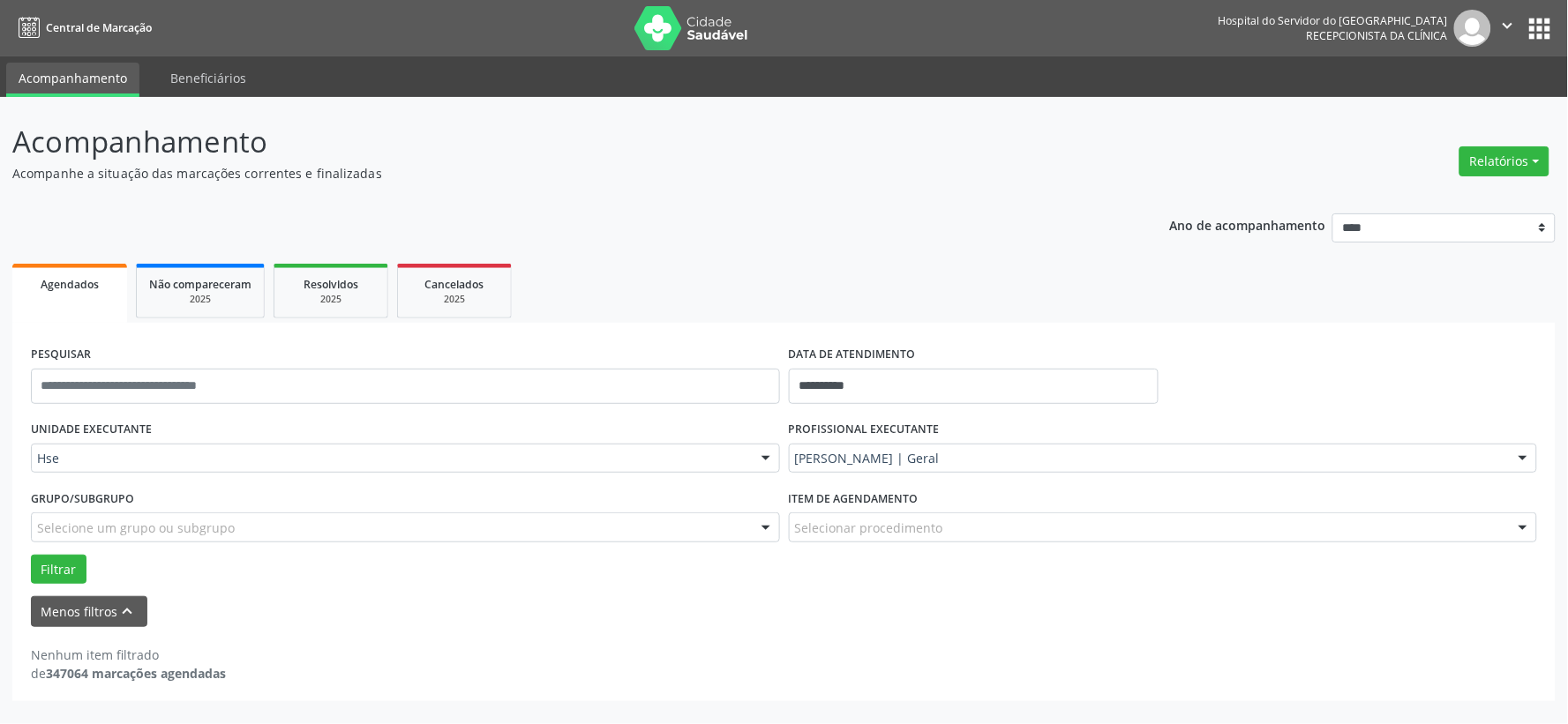
click at [676, 29] on img at bounding box center [692, 28] width 115 height 44
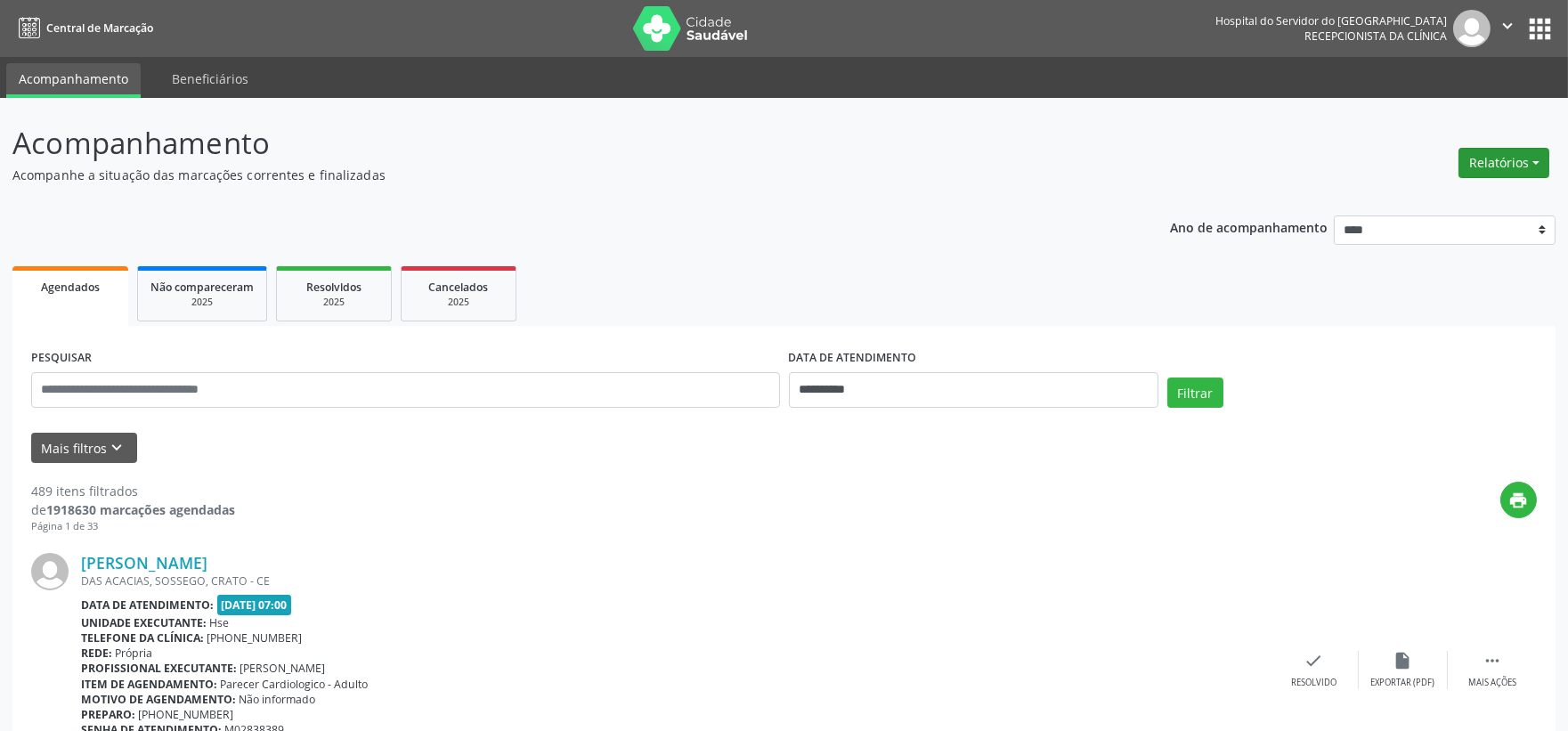
click at [1499, 155] on button "Relatórios" at bounding box center [1504, 163] width 90 height 30
click at [1441, 192] on link "Agendamentos" at bounding box center [1452, 200] width 191 height 24
select select "*"
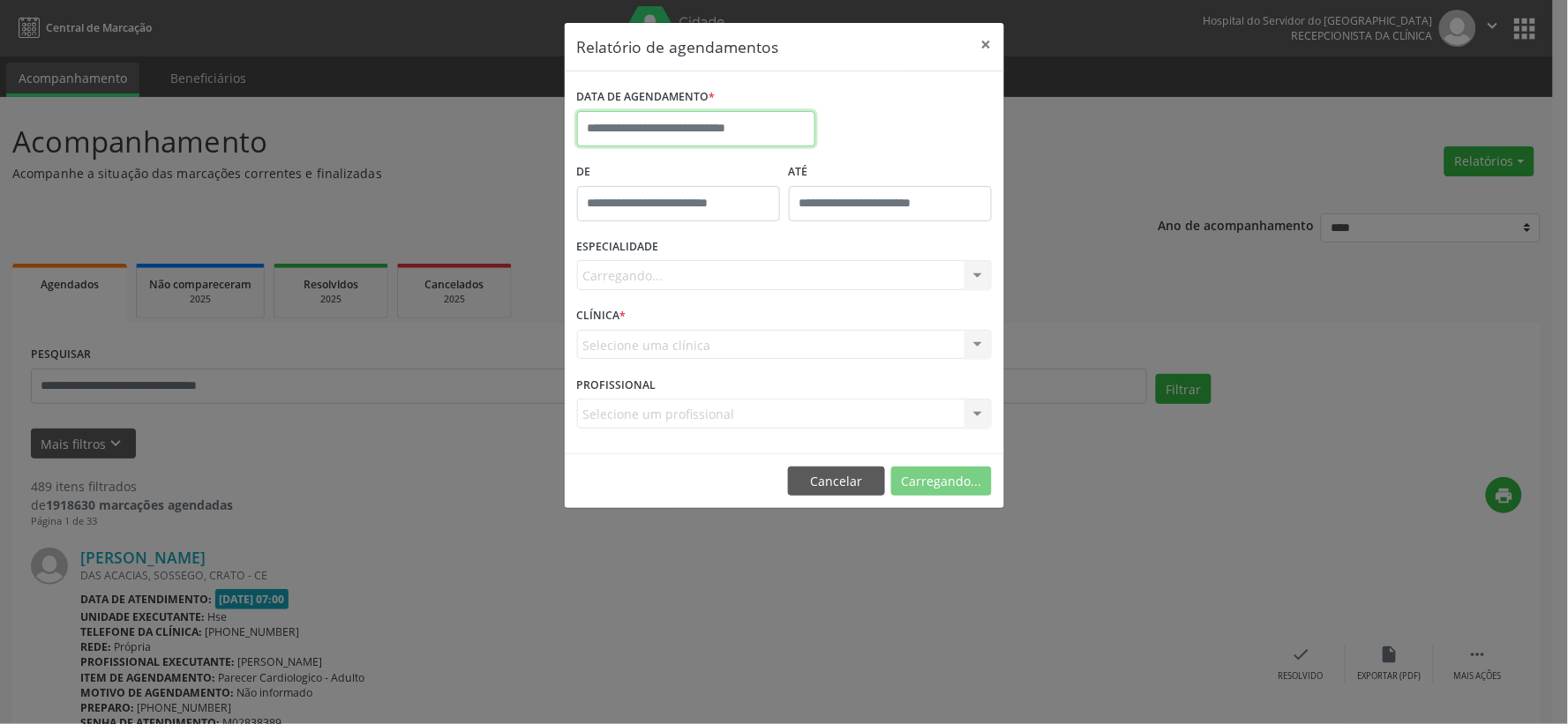
click at [730, 121] on input "text" at bounding box center [695, 129] width 238 height 35
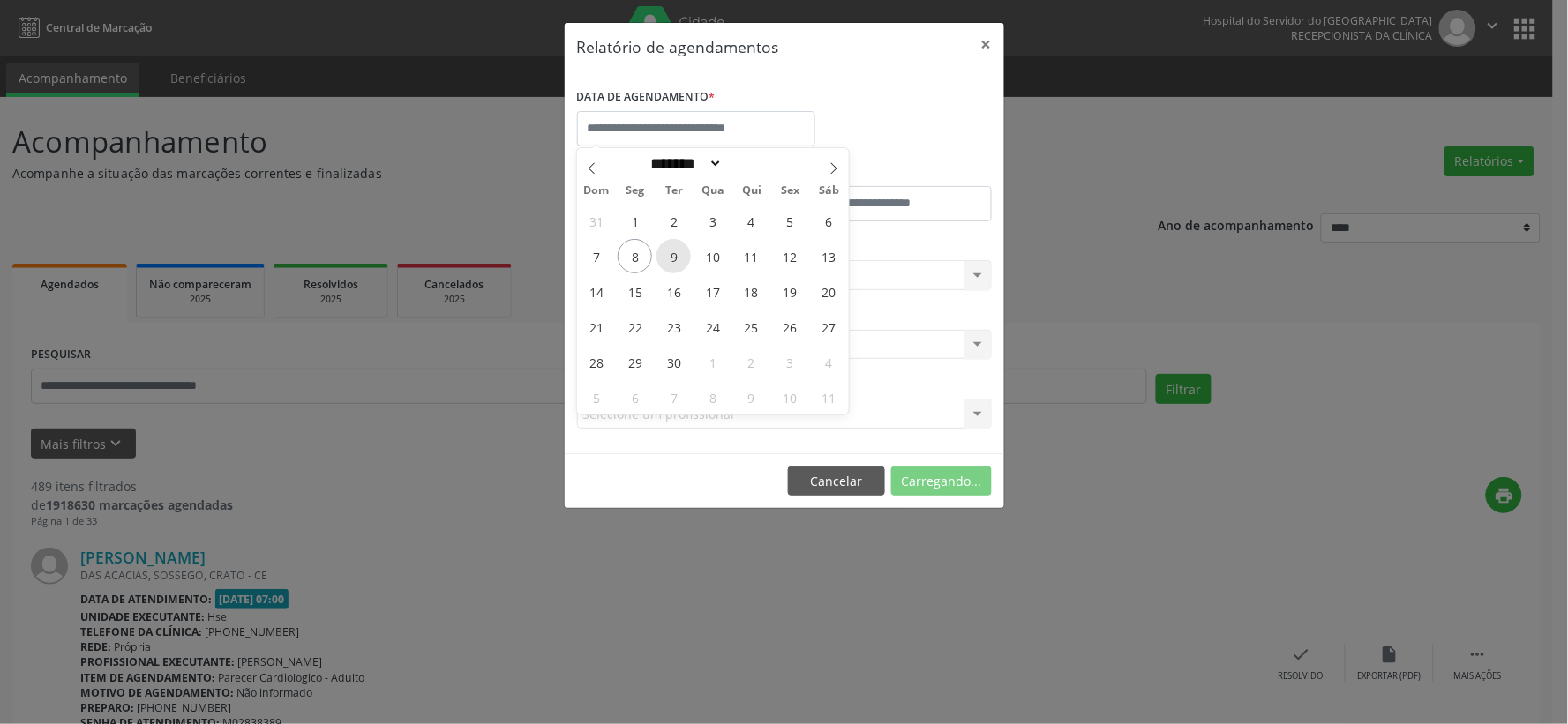
click at [660, 259] on span "9" at bounding box center [673, 256] width 35 height 35
type input "**********"
click at [660, 259] on span "9" at bounding box center [673, 256] width 35 height 35
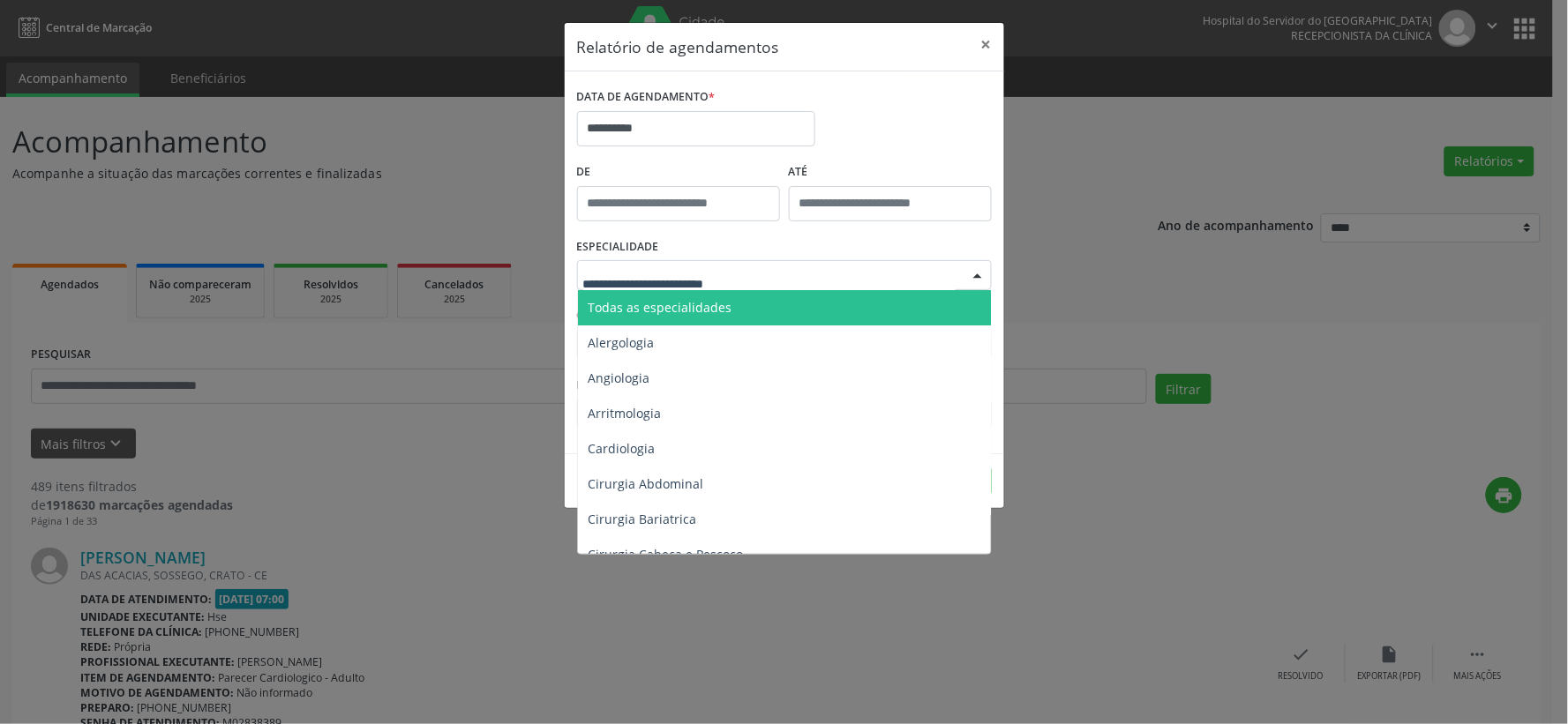
click at [668, 299] on span "Todas as especialidades" at bounding box center [661, 308] width 144 height 17
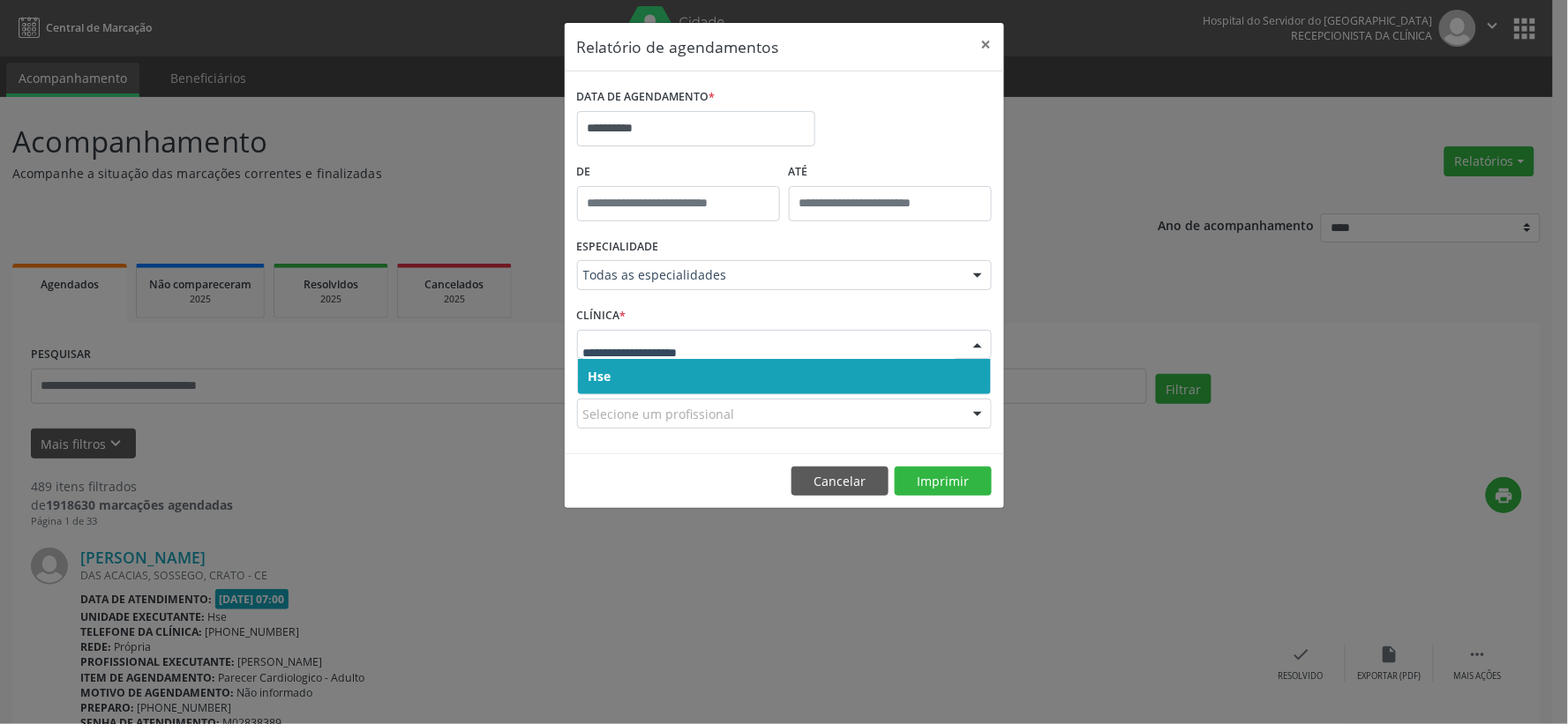
click at [655, 363] on span "Hse" at bounding box center [784, 377] width 413 height 35
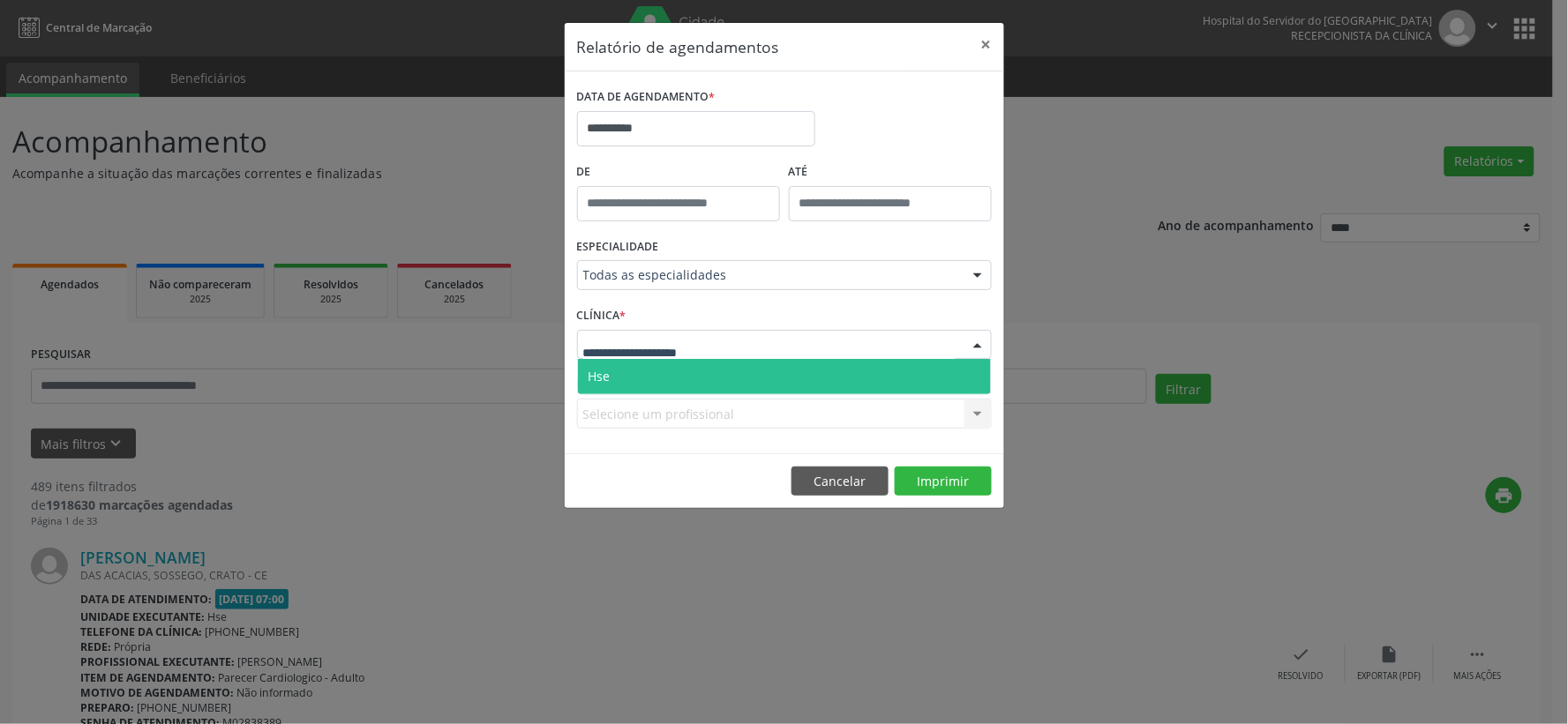
click at [675, 372] on span "Hse" at bounding box center [784, 377] width 413 height 35
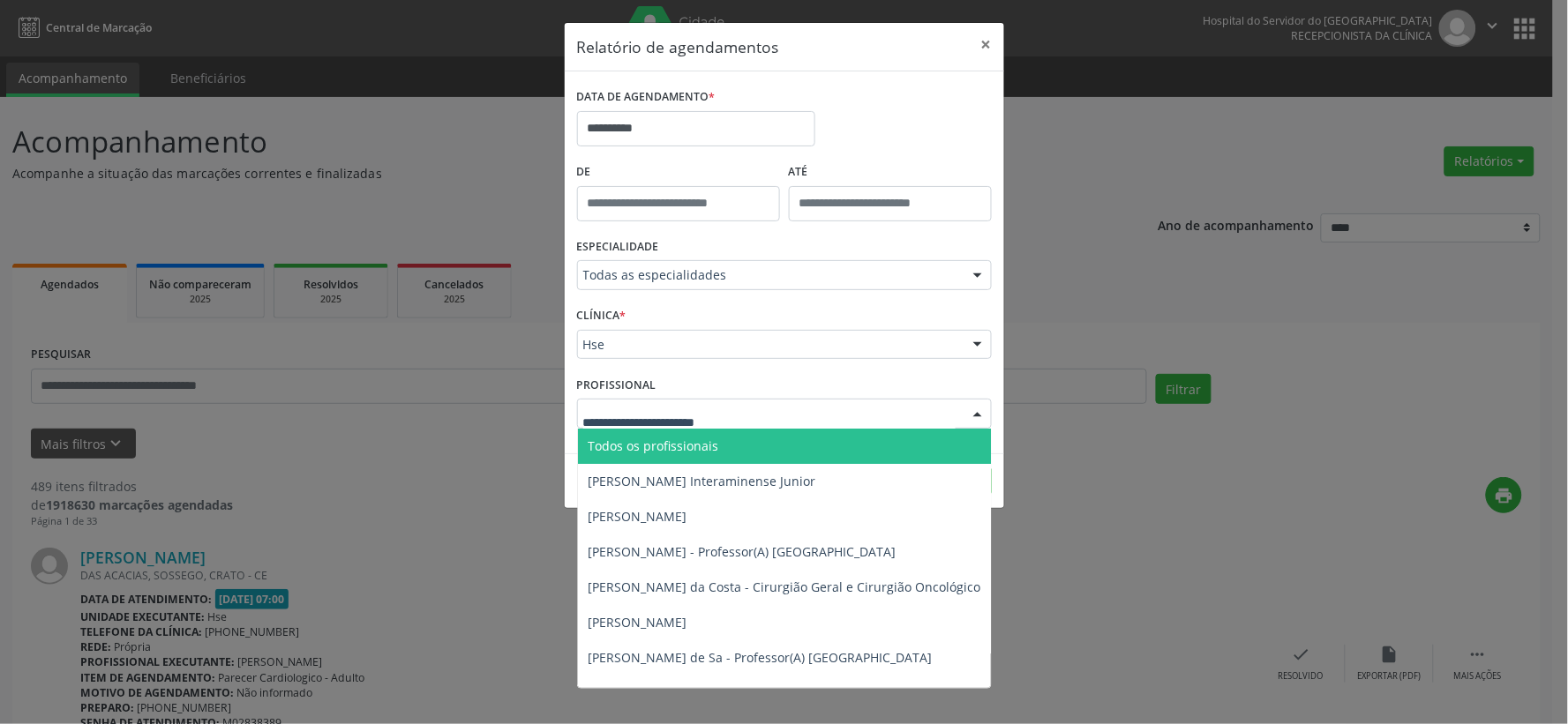
click at [654, 438] on span "Todos os profissionais" at bounding box center [654, 446] width 131 height 17
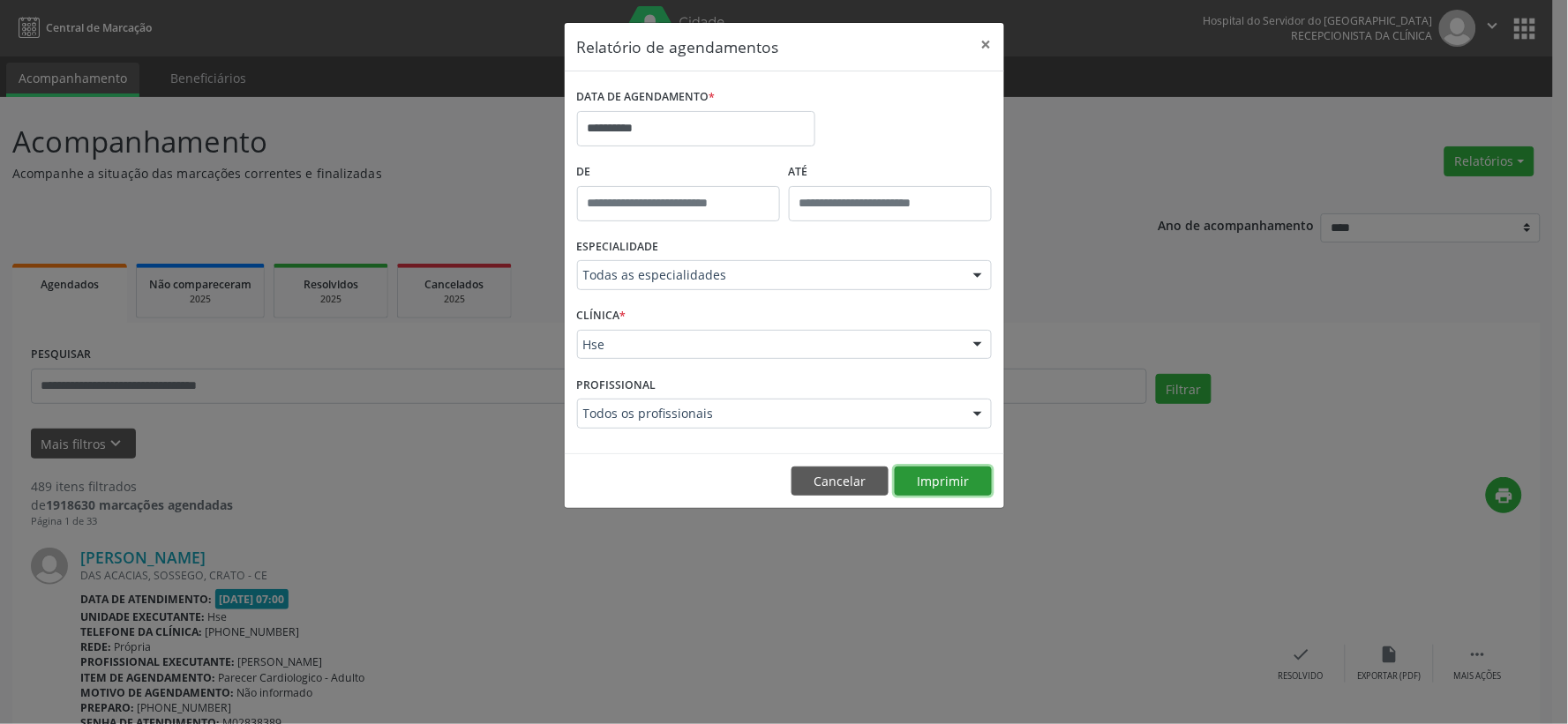
click at [942, 471] on button "Imprimir" at bounding box center [944, 481] width 97 height 30
